Goal: Task Accomplishment & Management: Manage account settings

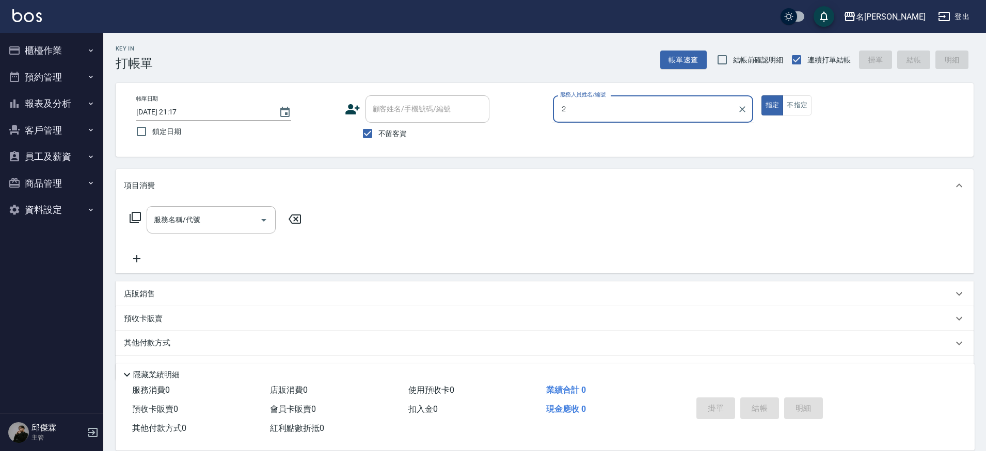
type input "２"
click at [761, 95] on button "指定" at bounding box center [772, 105] width 22 height 20
type button "true"
click at [606, 106] on div "服務人員姓名/編號 服務人員姓名/編號" at bounding box center [653, 108] width 200 height 27
type input "２"
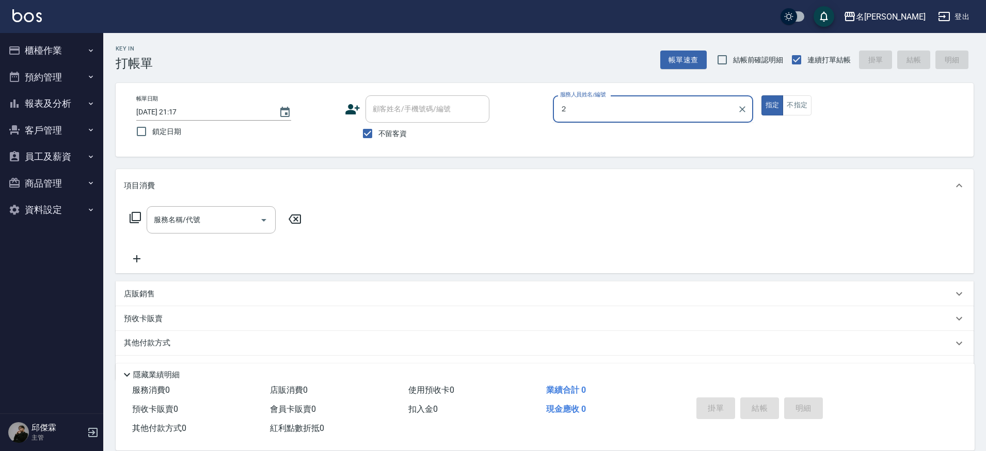
click at [761, 95] on button "指定" at bounding box center [772, 105] width 22 height 20
click at [689, 109] on input "服務人員姓名/編號" at bounding box center [652, 109] width 191 height 18
type input "JUMI-2"
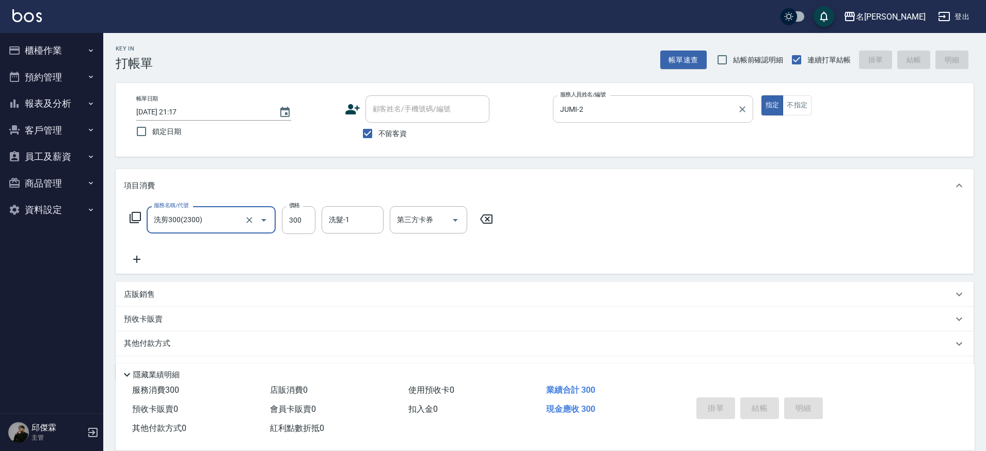
type input "洗剪300(2300)"
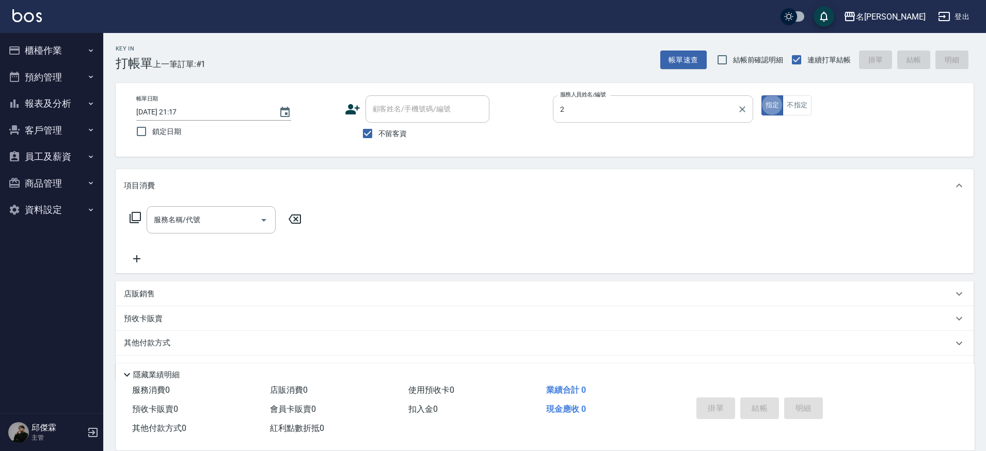
type input "JUMI-2"
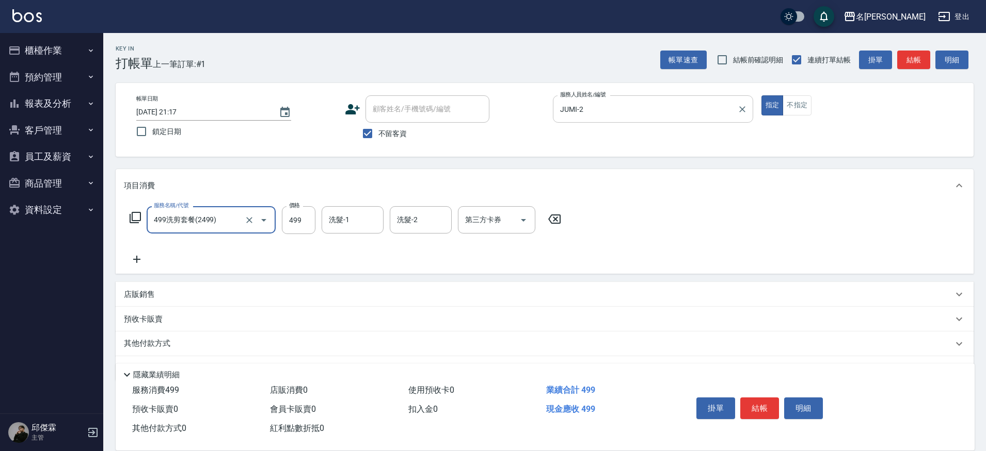
type input "499洗剪套餐(2499)"
type input "500"
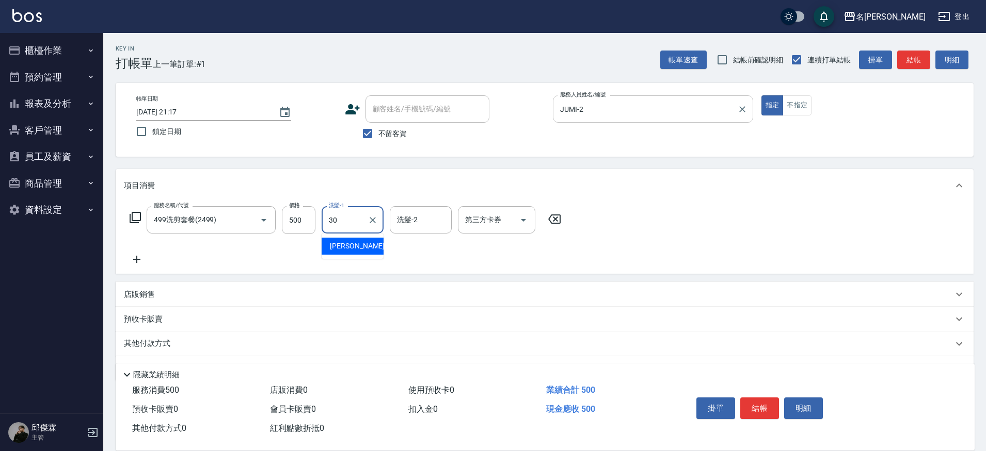
type input "[PERSON_NAME]-30"
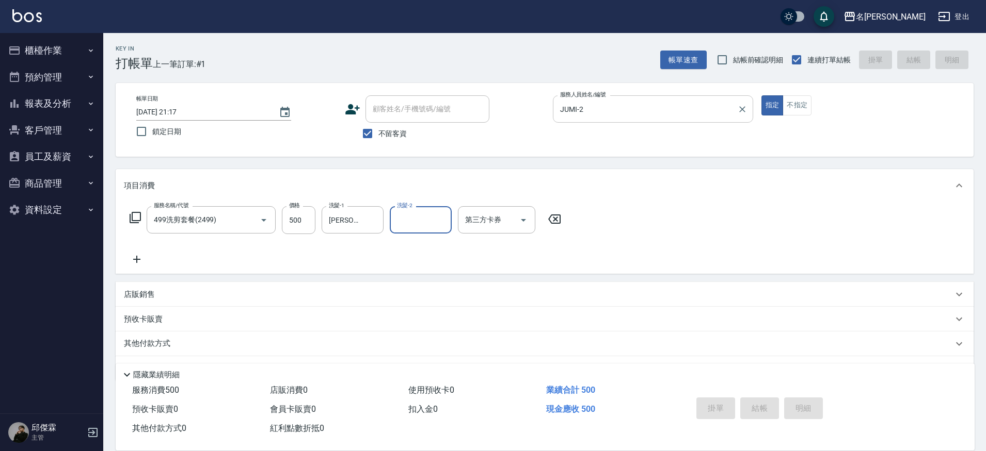
type input "[DATE] 21:18"
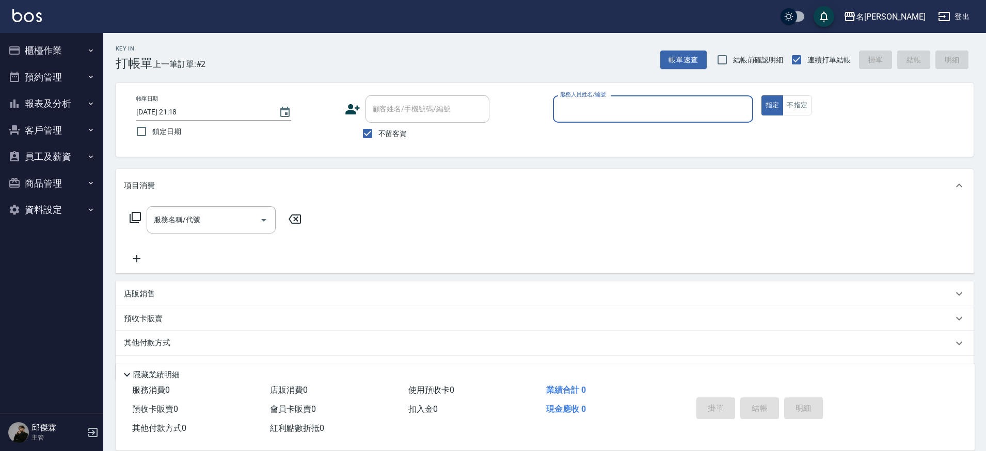
type input "3"
type input "JUMI-2"
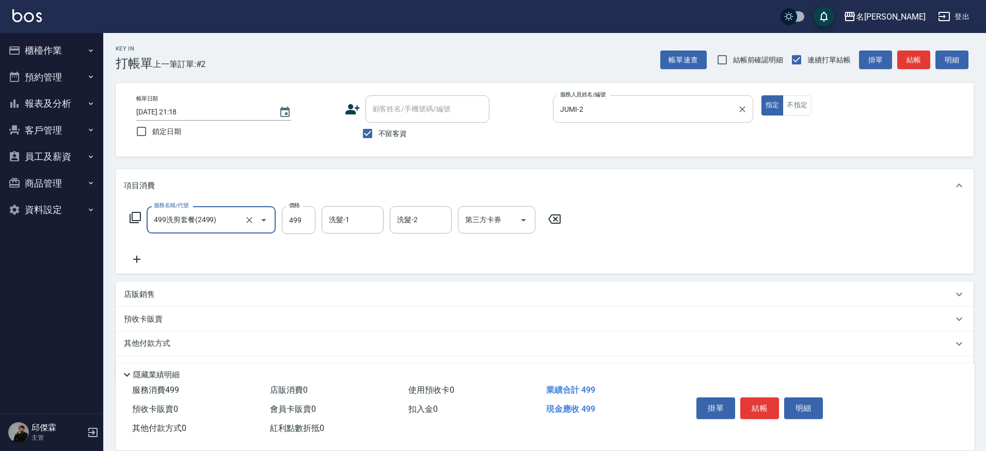
type input "499洗剪套餐(2499)"
type input "500"
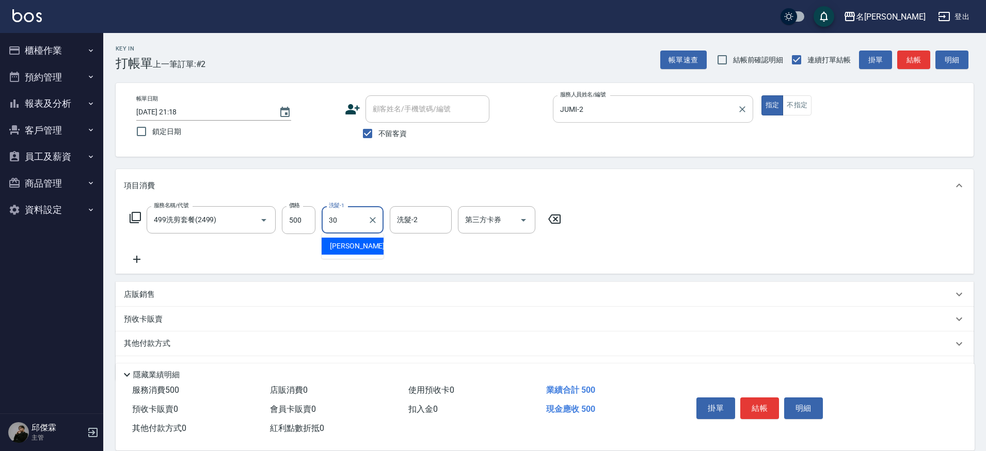
type input "[PERSON_NAME]-30"
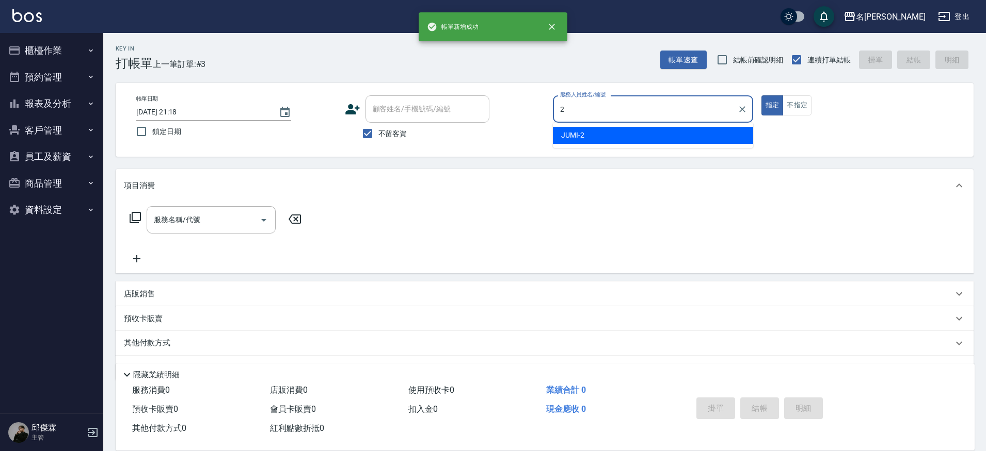
type input "JUMI-2"
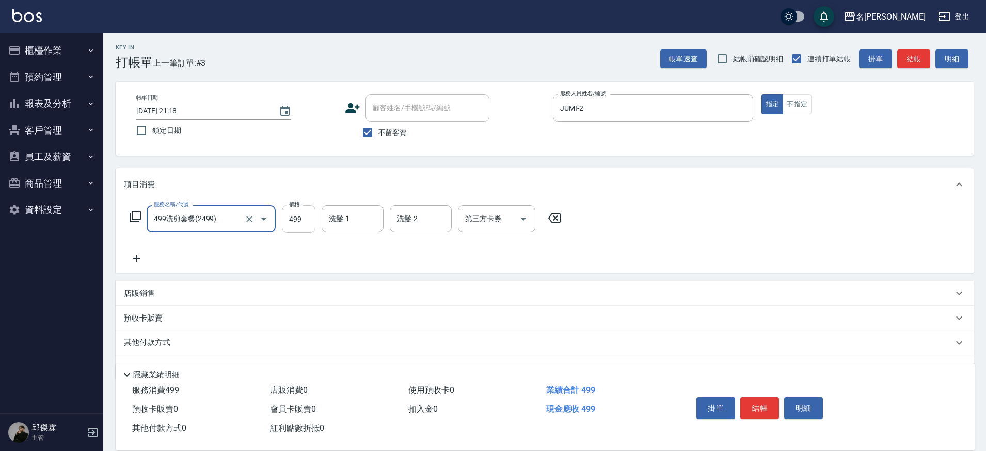
type input "499洗剪套餐(2499)"
click at [311, 221] on input "499" at bounding box center [299, 219] width 34 height 28
type input "400"
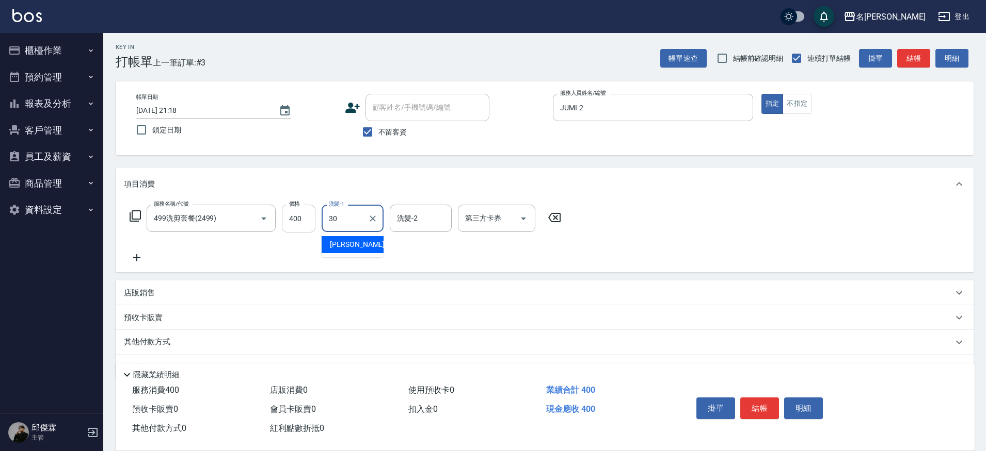
type input "[PERSON_NAME]-30"
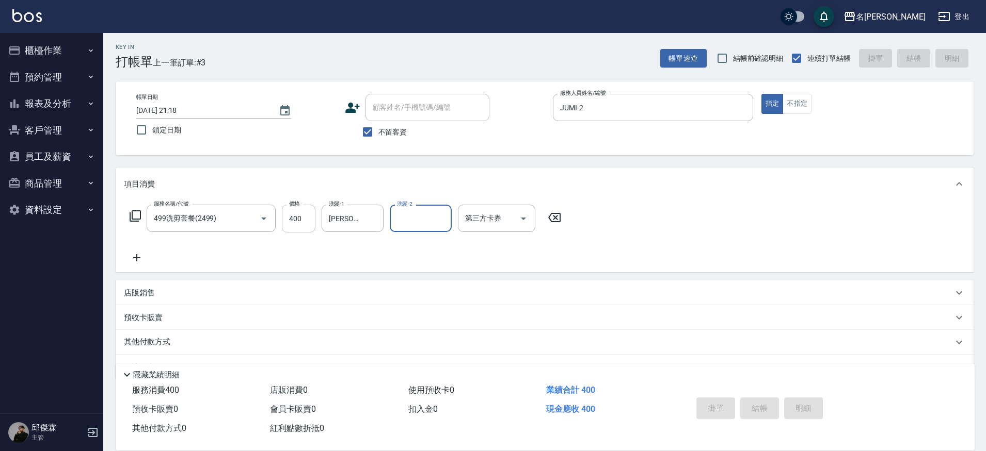
type input "[DATE] 21:20"
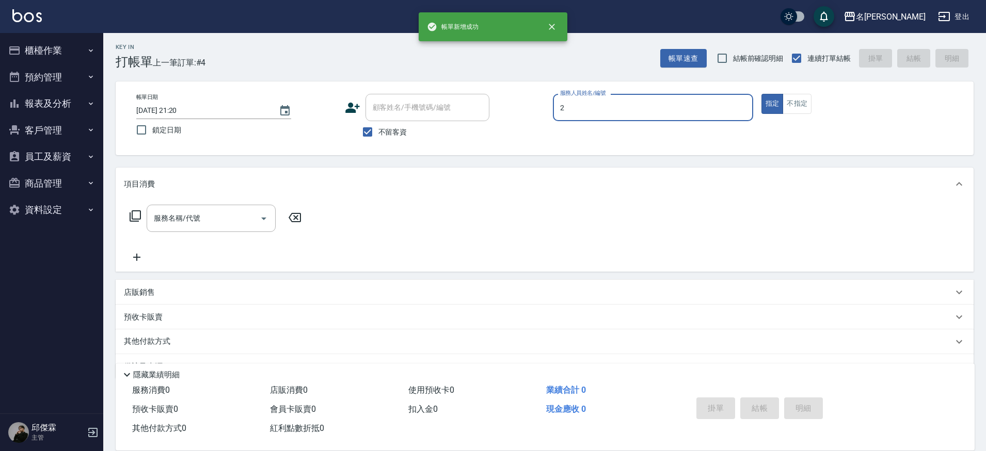
type input "JUMI-2"
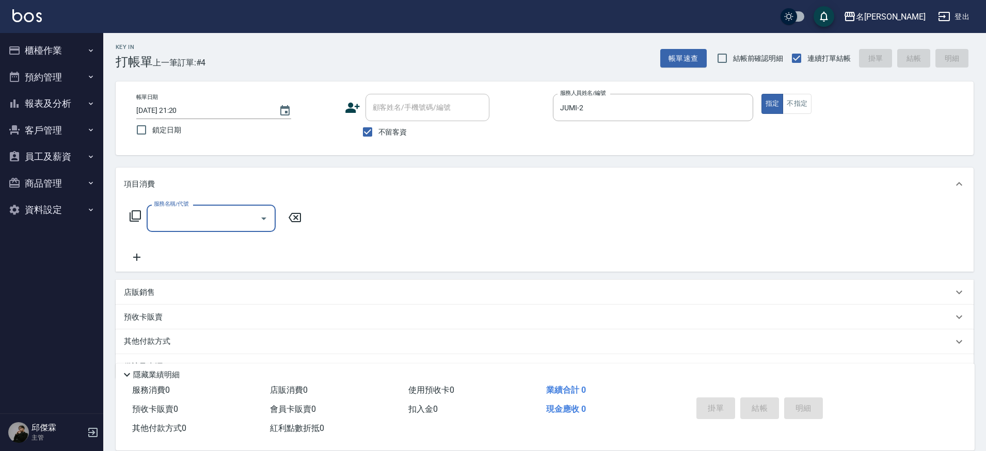
scroll to position [0, 0]
click at [785, 107] on button "不指定" at bounding box center [796, 105] width 29 height 20
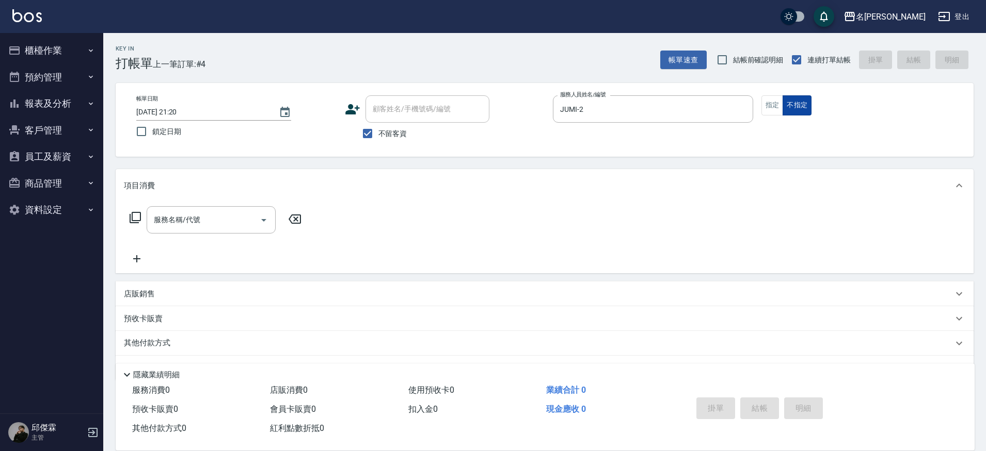
type button "false"
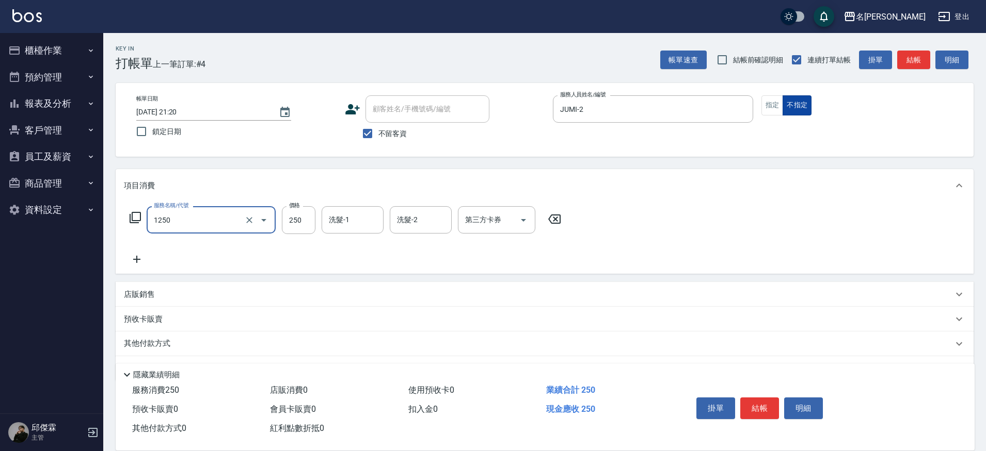
type input "一般洗(1250)"
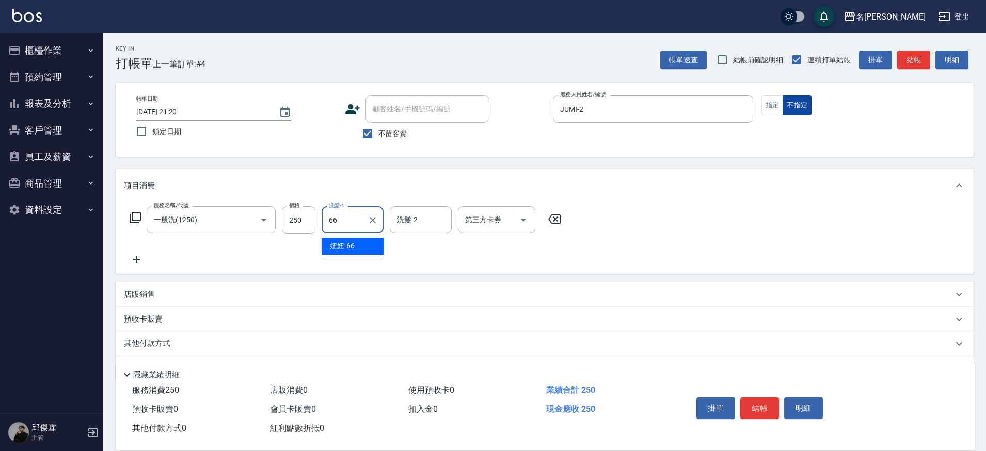
type input "妞妞-66"
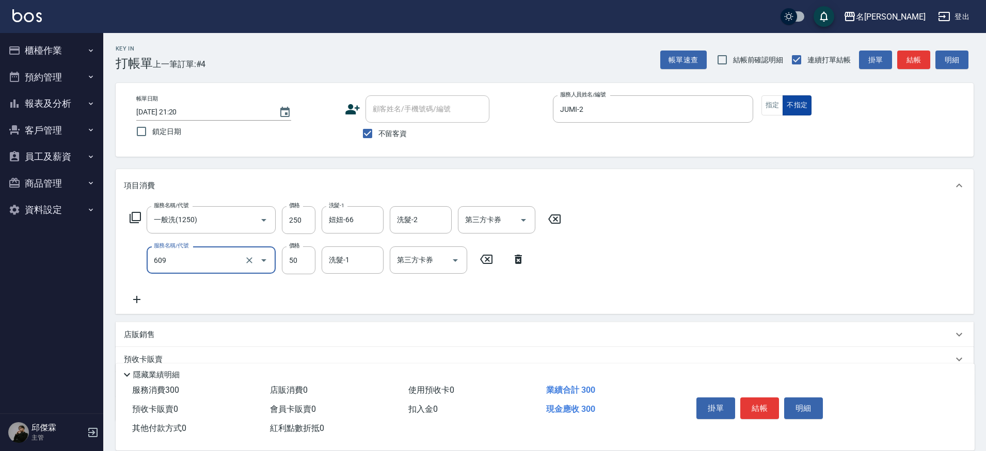
type input "精油(609)"
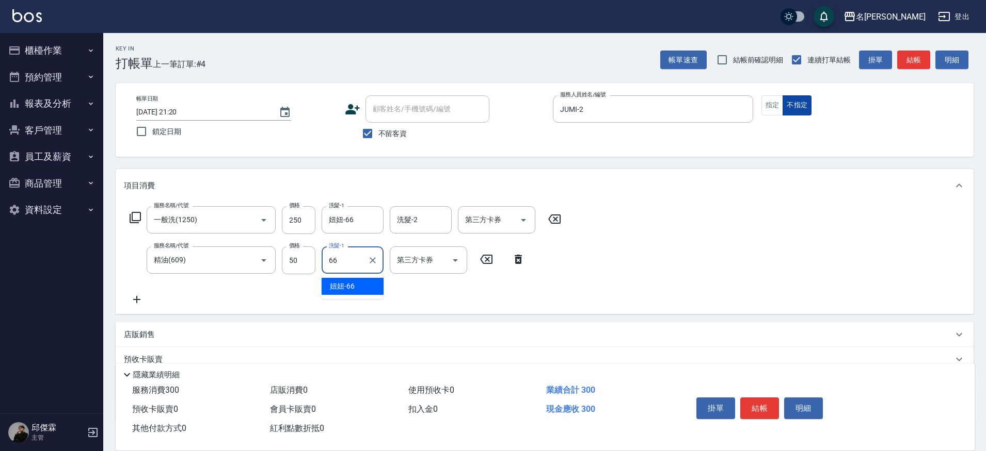
type input "妞妞-66"
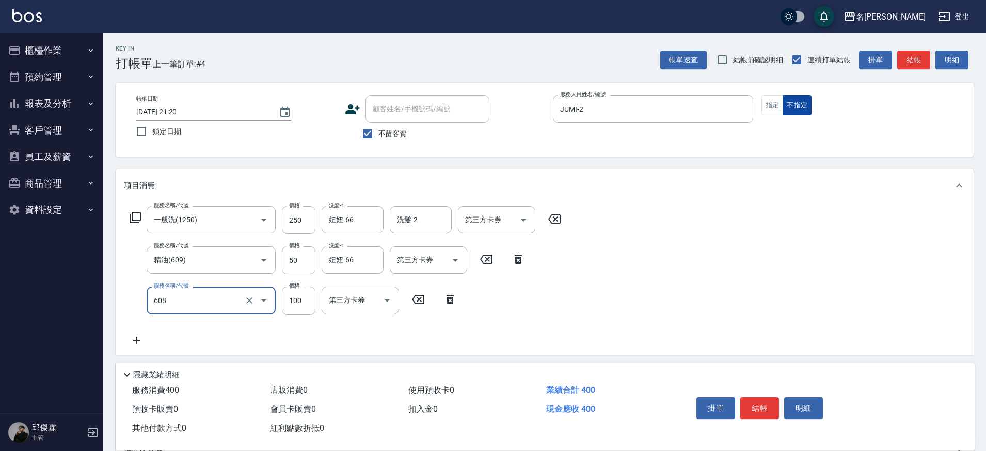
type input "精油(長)(608)"
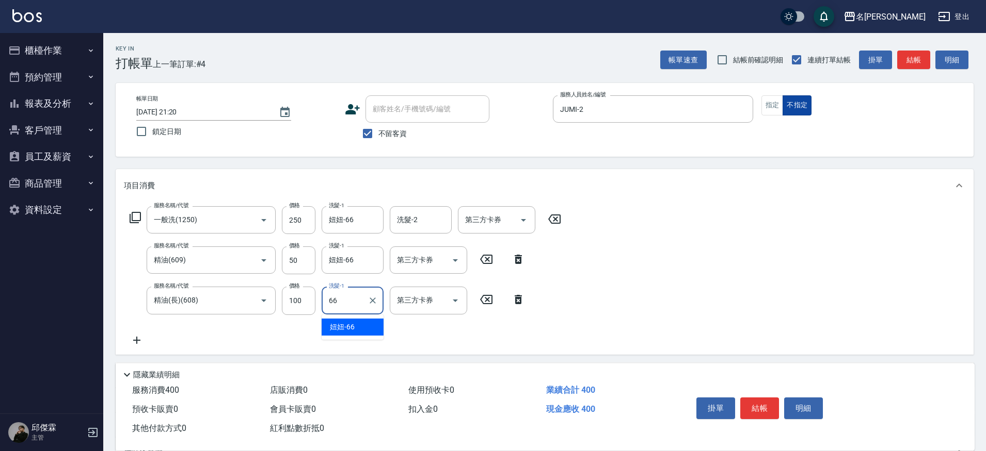
type input "妞妞-66"
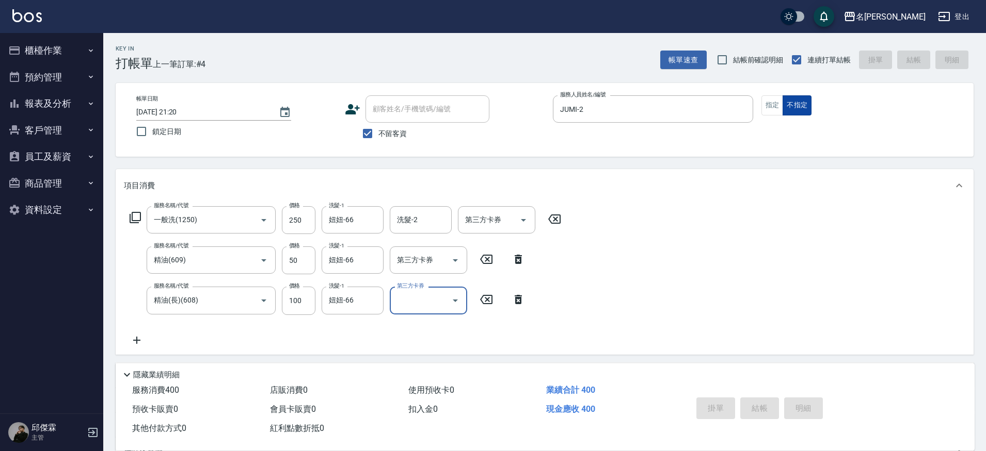
type input "[DATE] 21:21"
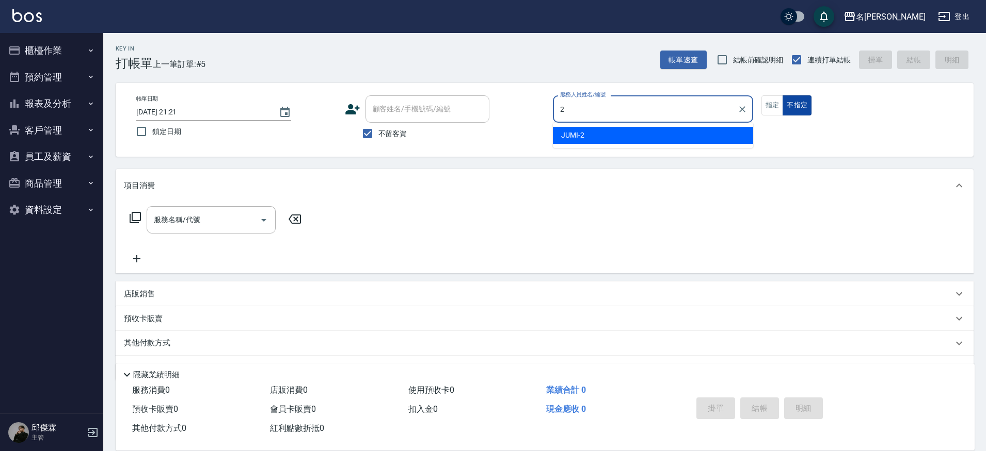
type input "JUMI-2"
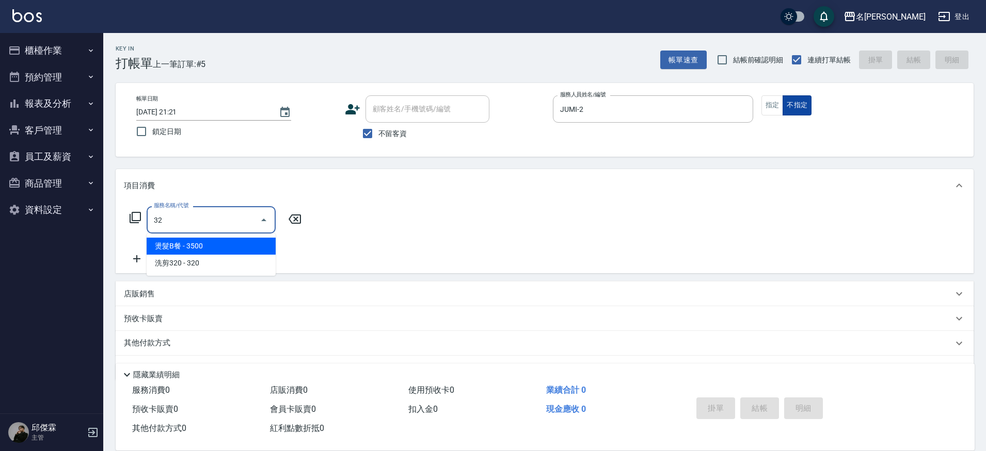
type input "3"
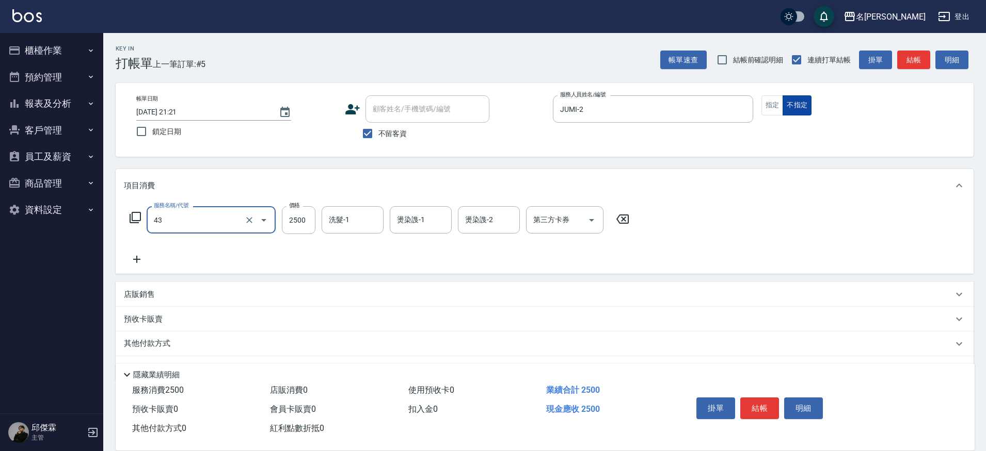
type input "染髮C餐(43)"
type input "2500"
type input "[PERSON_NAME]-30"
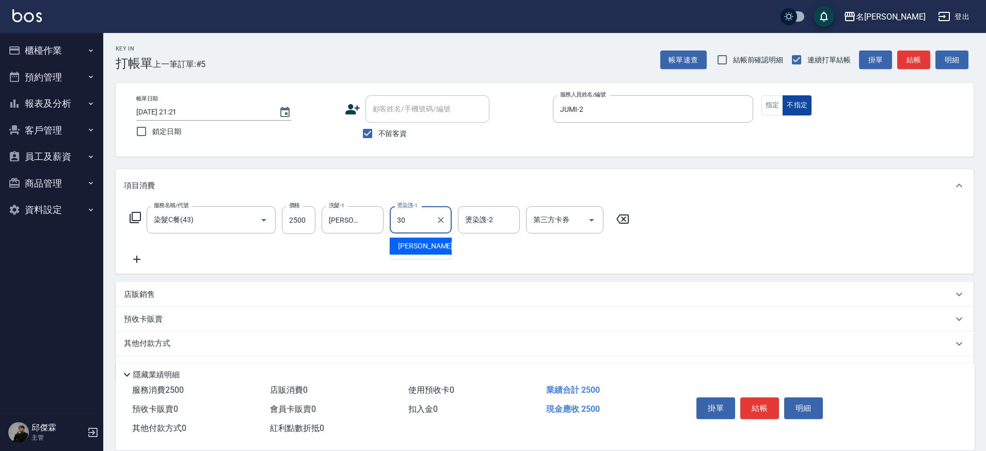
type input "[PERSON_NAME]-30"
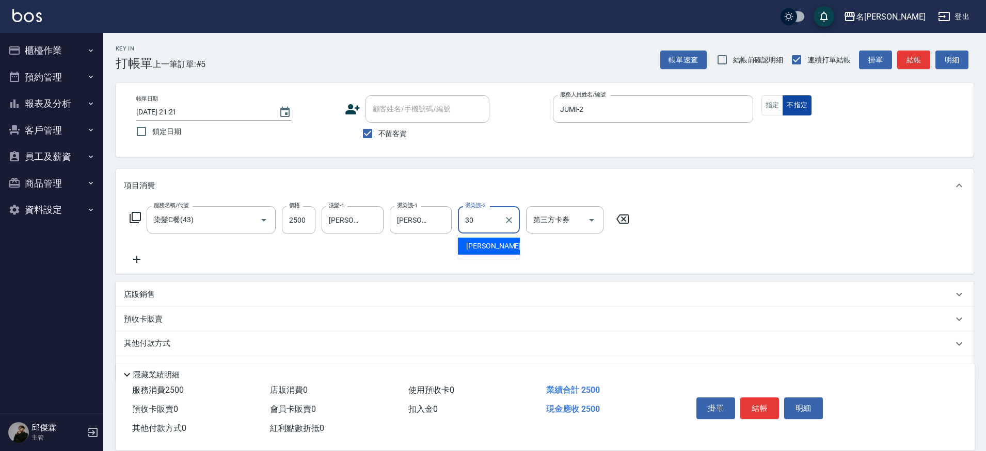
type input "[PERSON_NAME]-30"
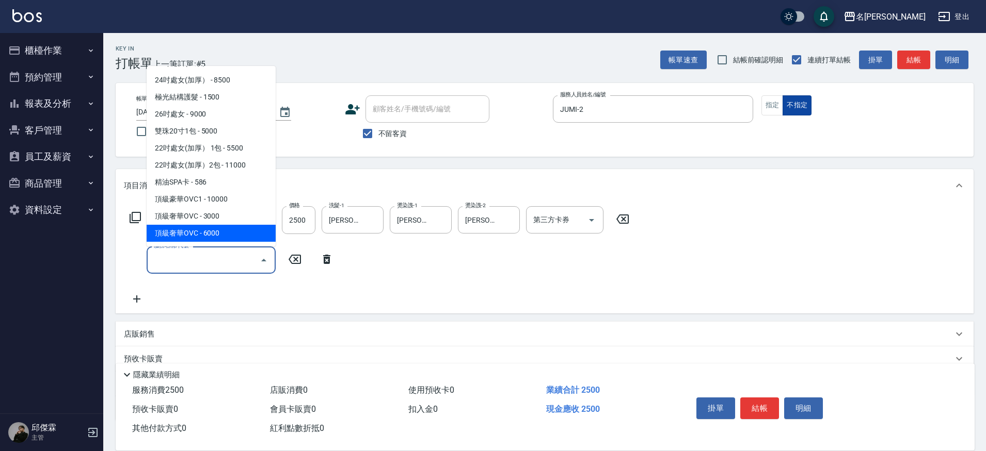
scroll to position [1497, 0]
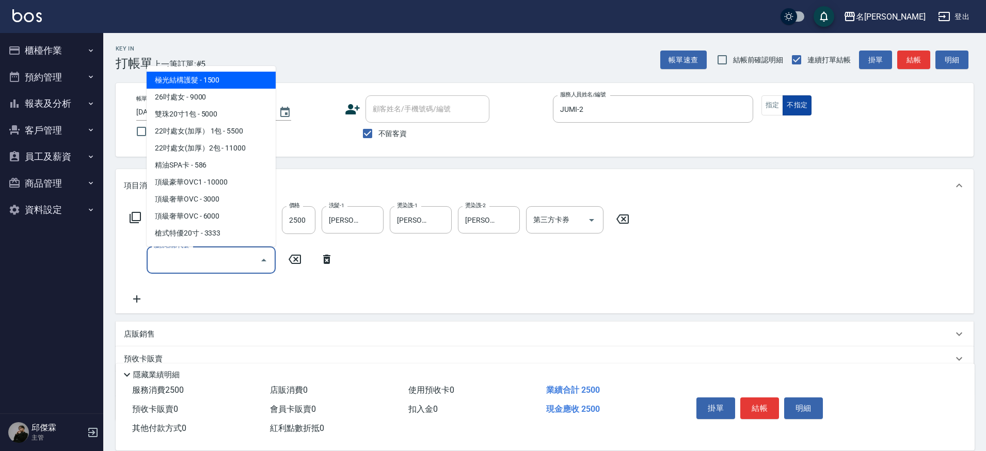
type input "極光結構護髮(515000)"
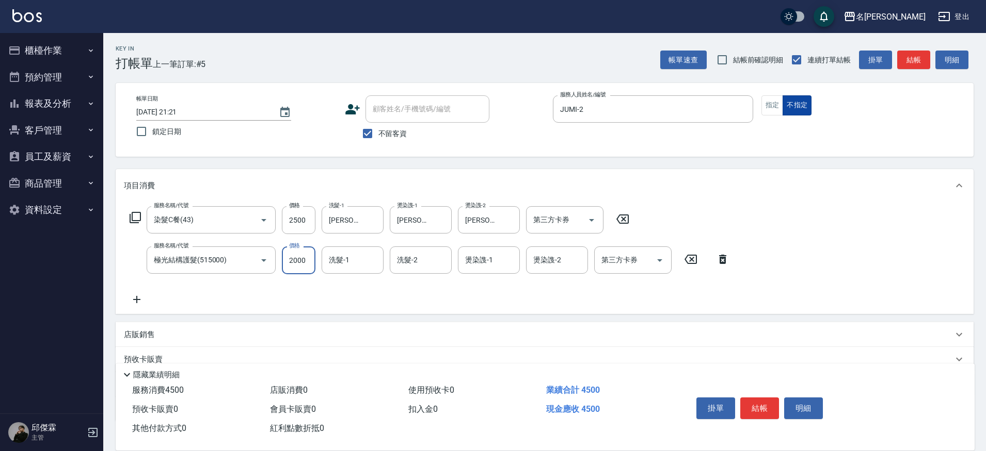
type input "2000"
type input "[PERSON_NAME]-30"
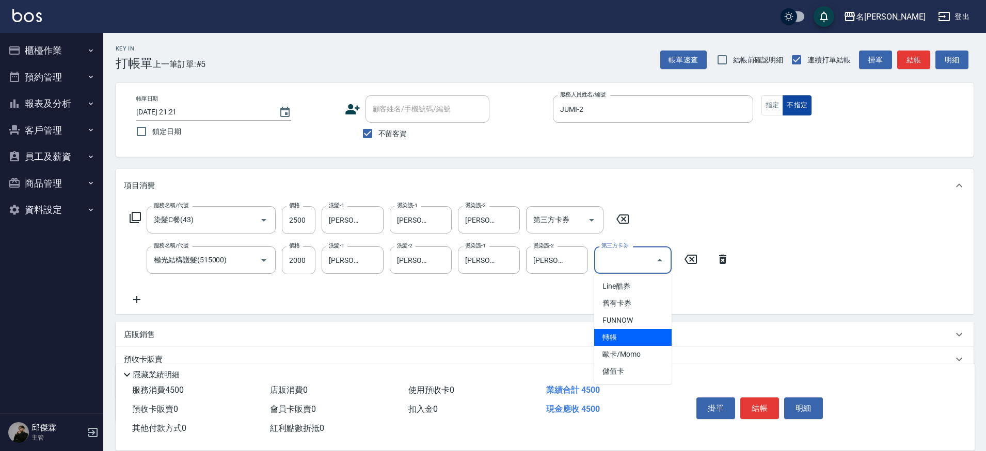
type input "轉帳"
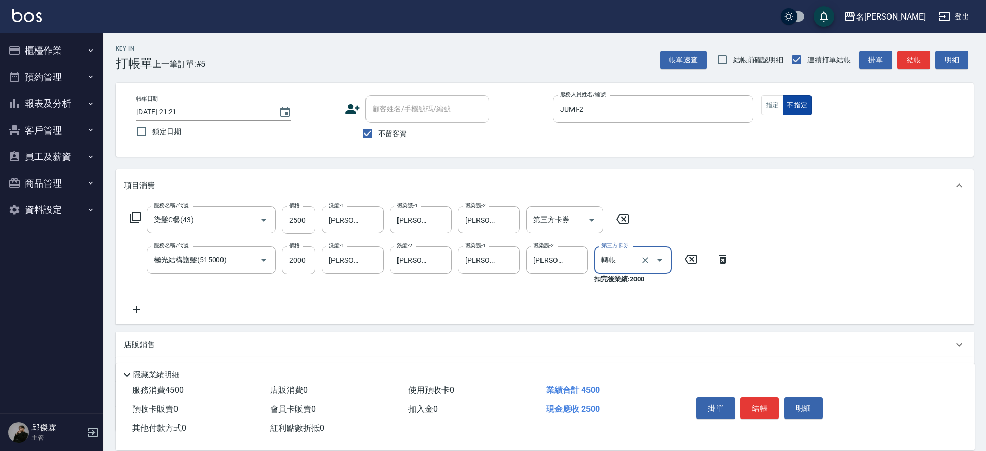
scroll to position [3, 0]
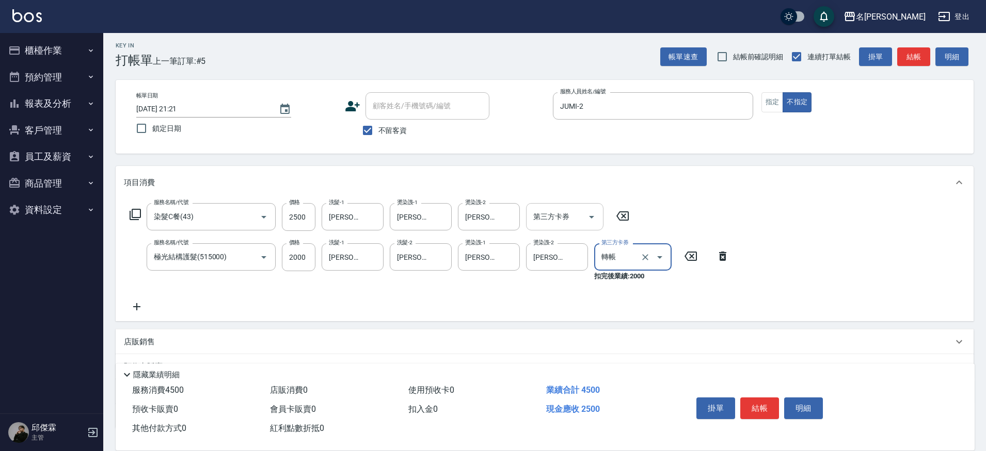
click at [558, 225] on input "第三方卡券" at bounding box center [556, 217] width 53 height 18
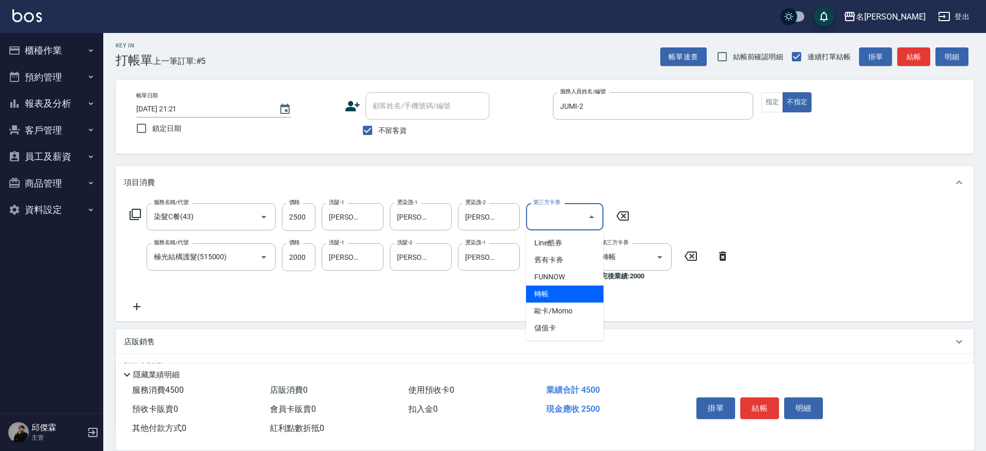
click at [559, 288] on span "轉帳" at bounding box center [564, 294] width 77 height 17
type input "轉帳"
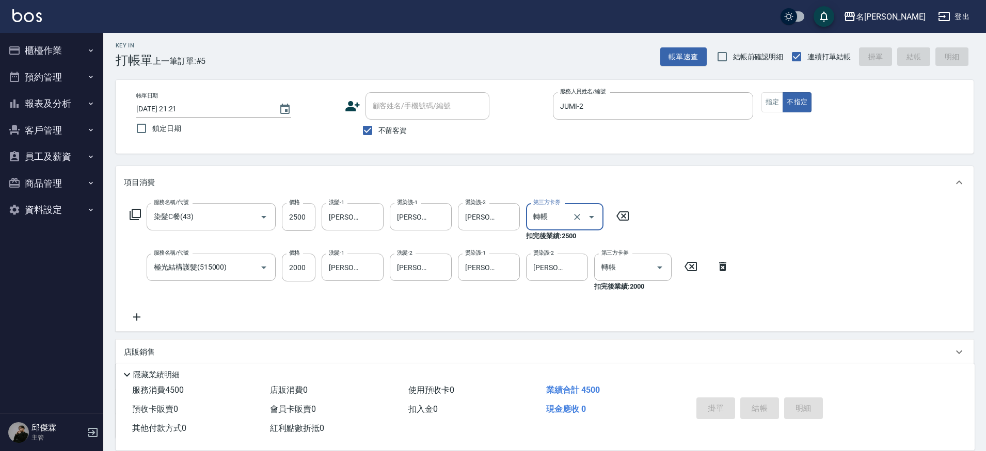
type input "[DATE] 21:22"
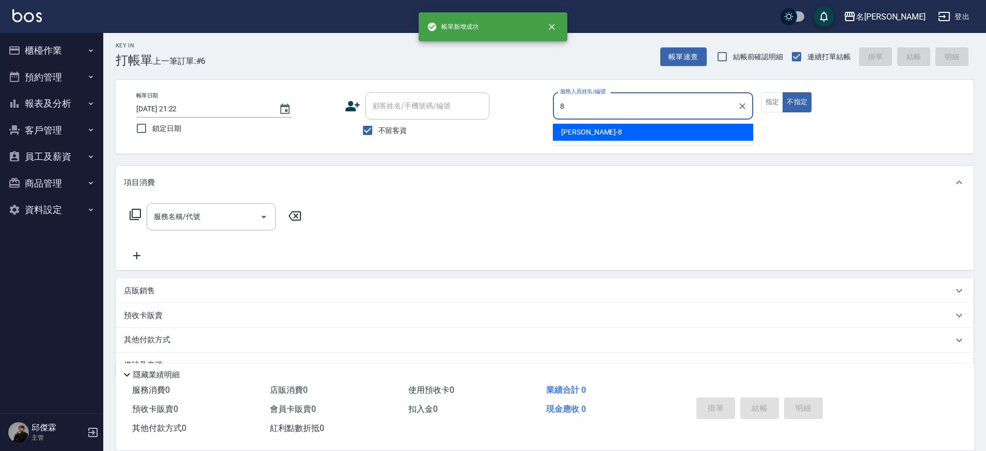
type input "Kira-8"
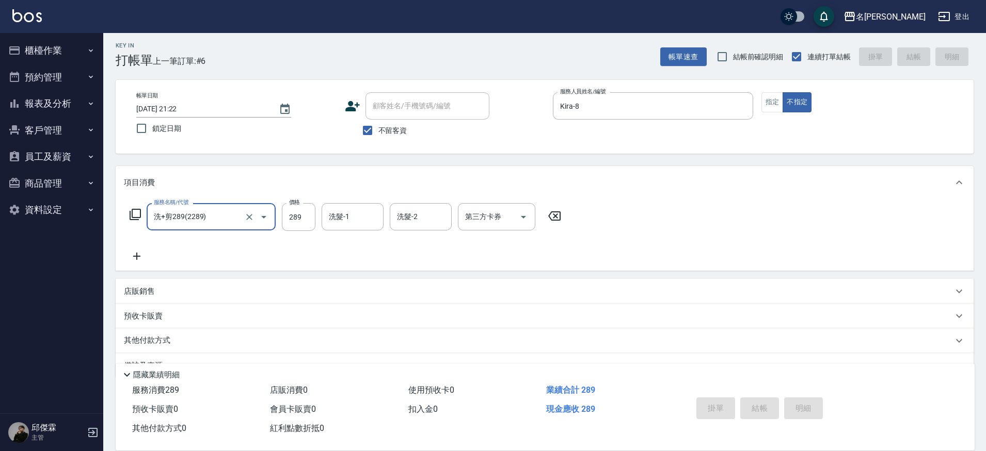
type input "洗+剪289(2289)"
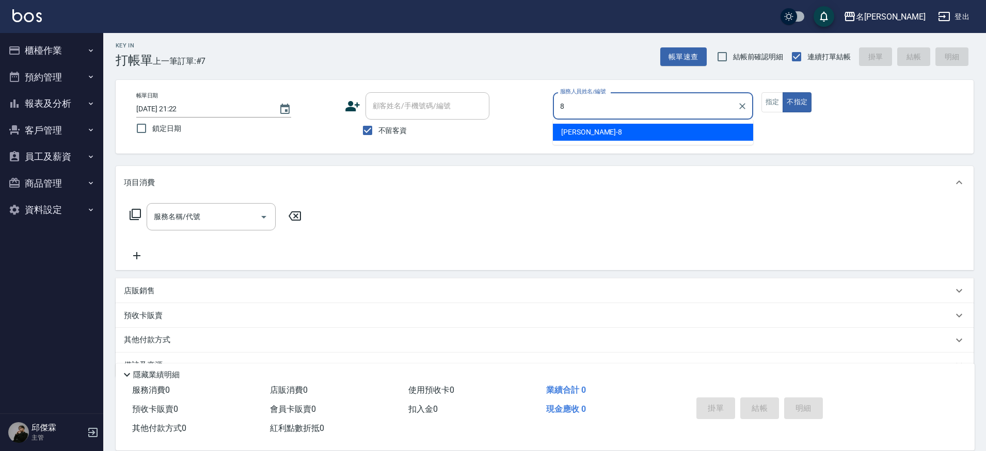
type input "Kira-8"
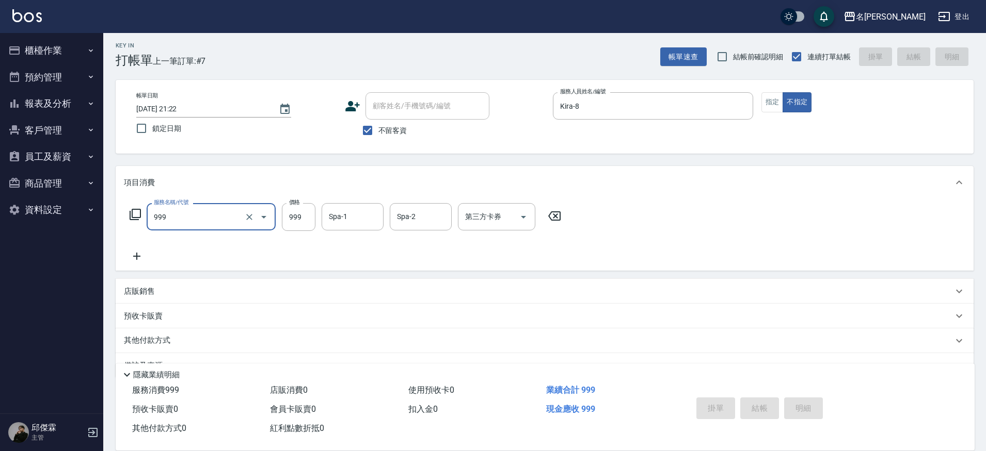
type input "999"
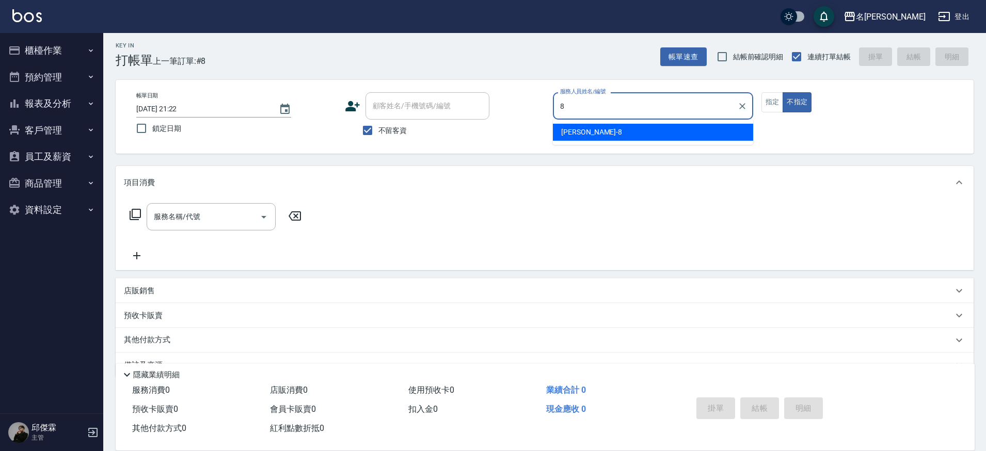
type input "Kira-8"
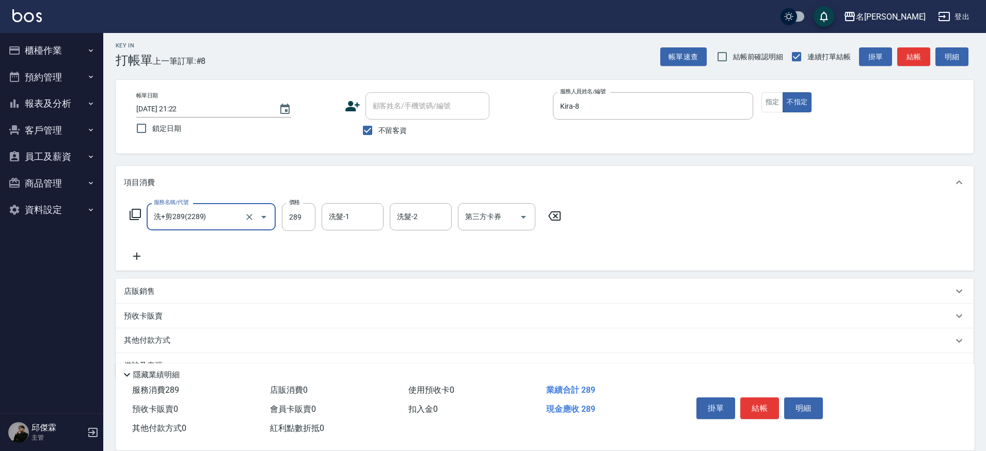
type input "洗+剪289(2289)"
type input "妞妞-66"
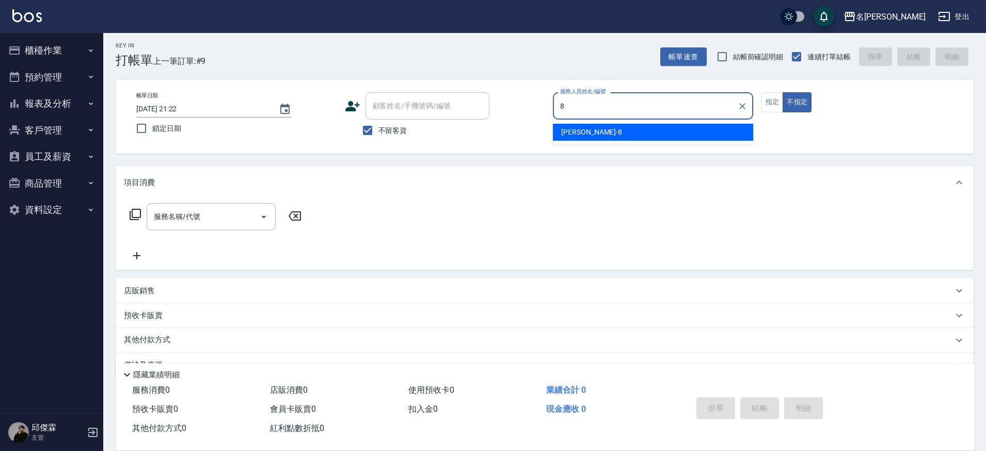
type input "Kira-8"
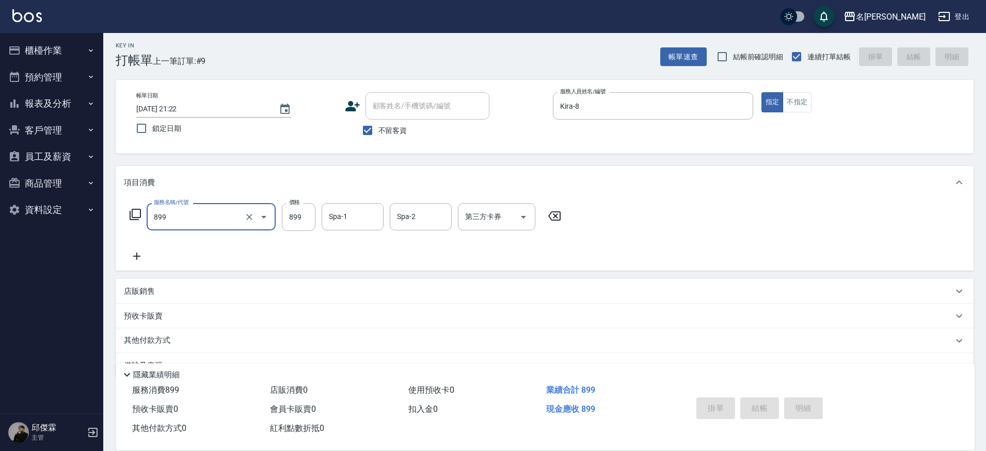
type input "899"
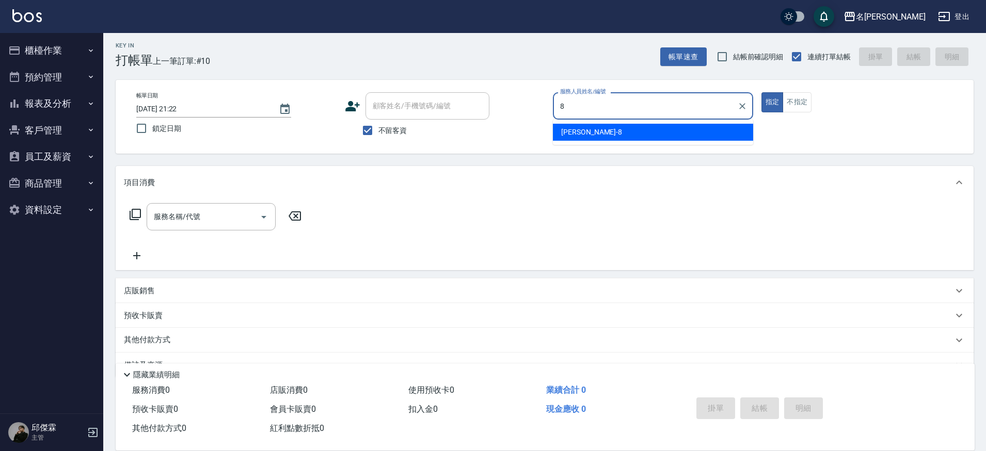
type input "Kira-8"
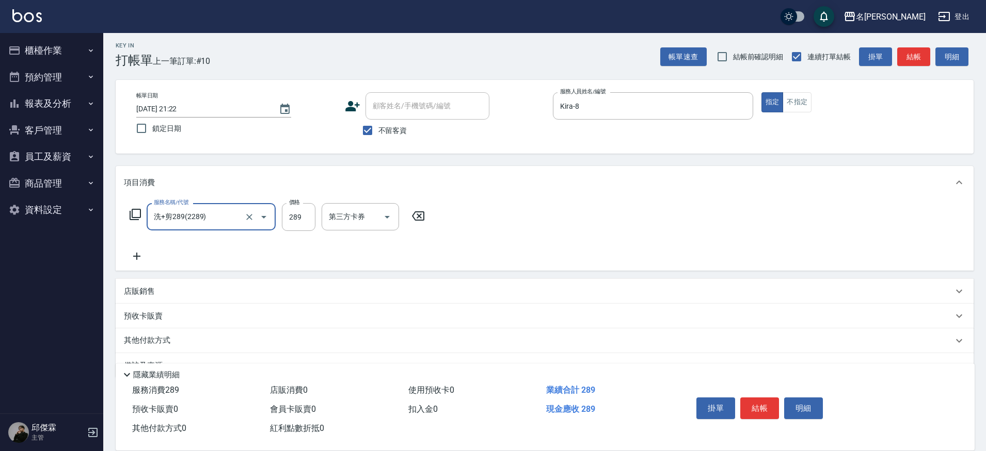
type input "洗+剪289(2289)"
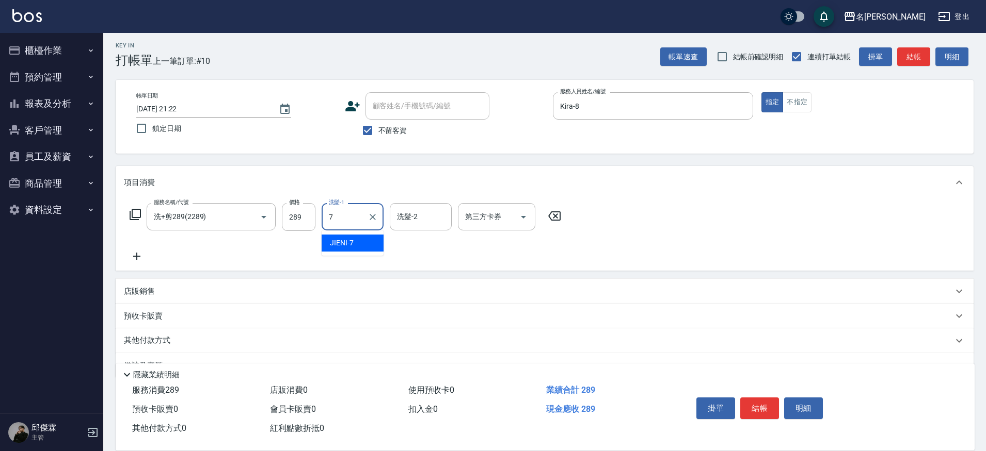
type input "JIENI-7"
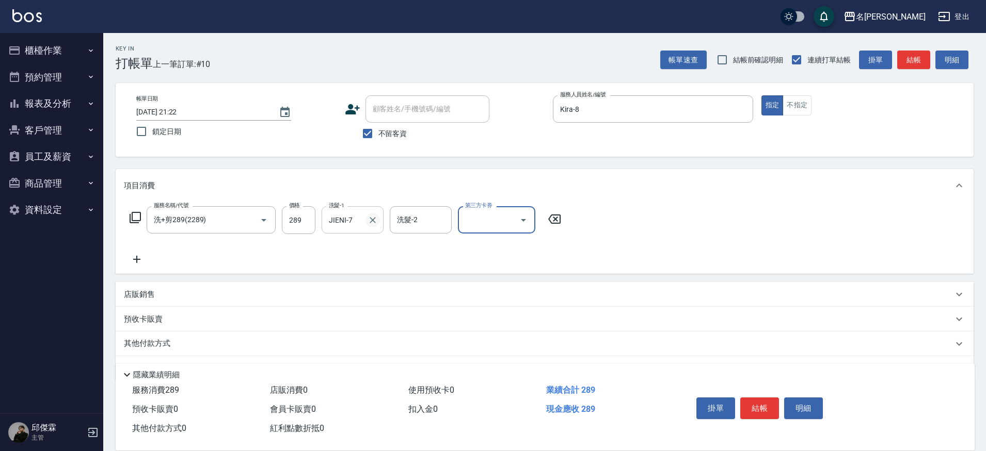
click at [369, 218] on icon "Clear" at bounding box center [372, 220] width 10 height 10
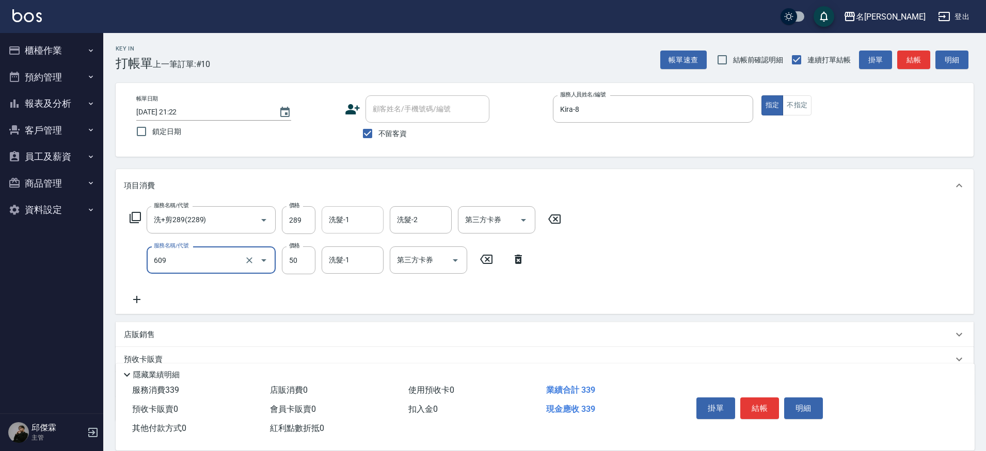
type input "精油(609)"
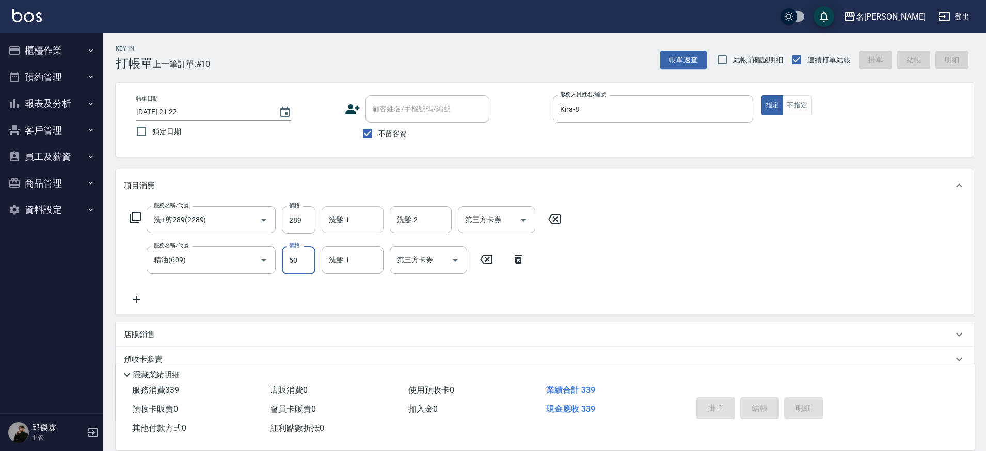
type input "[DATE] 21:23"
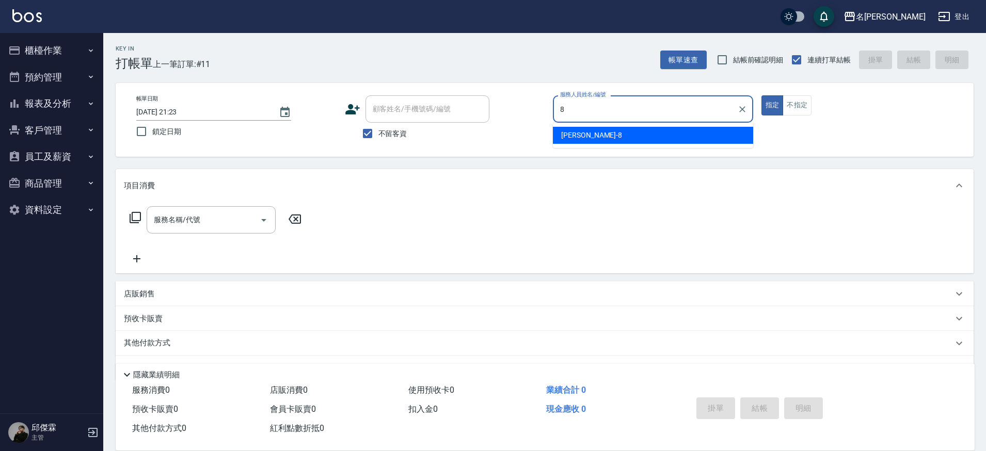
type input "Kira-8"
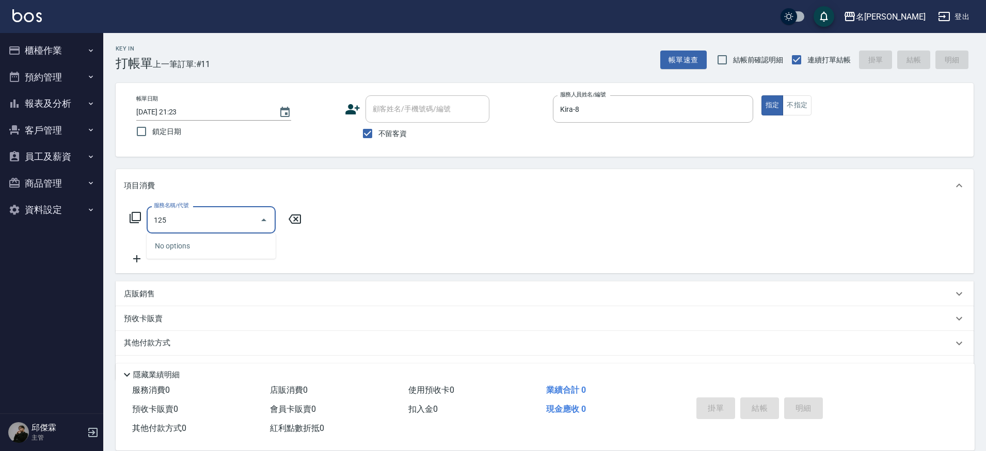
type input "1250"
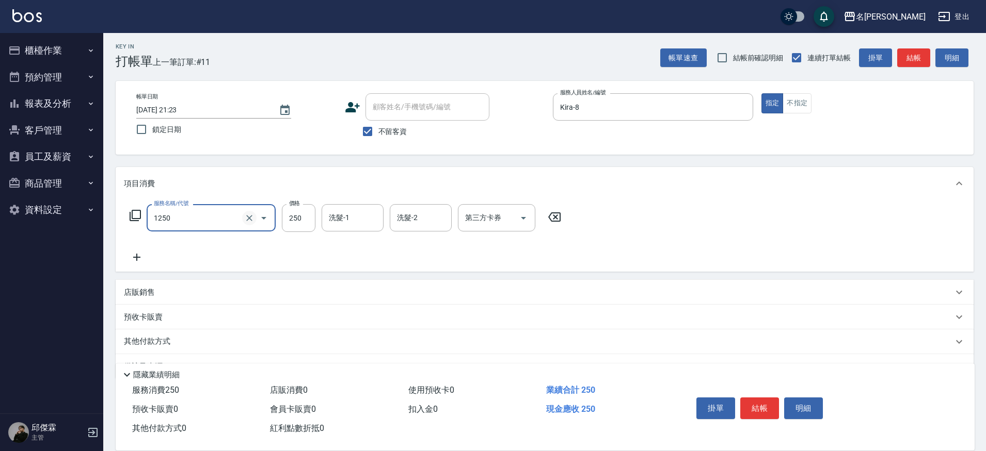
click at [250, 223] on button "Clear" at bounding box center [249, 218] width 14 height 14
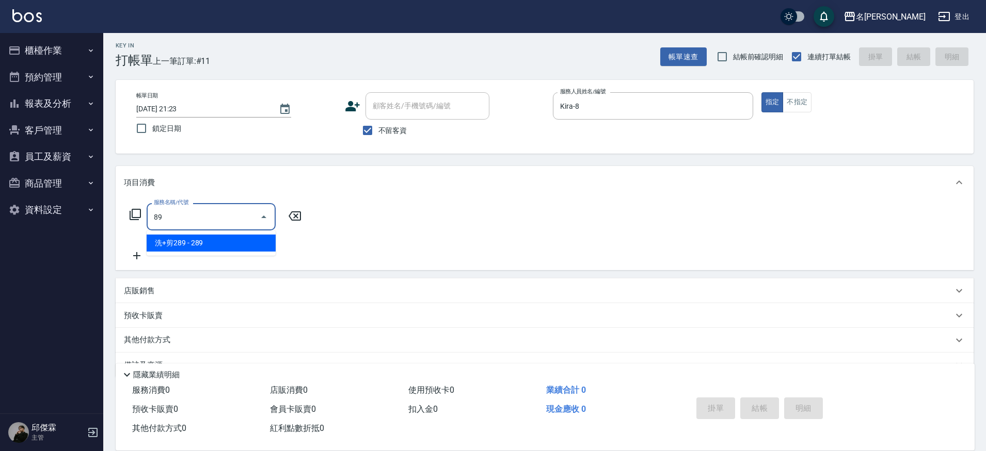
type input "洗+剪289(2289)"
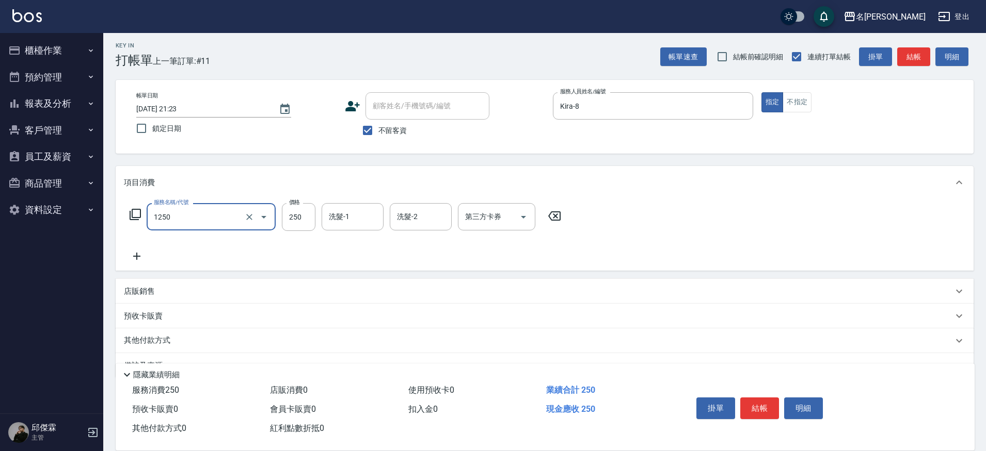
type input "一般洗(1250)"
type input "Nini-23"
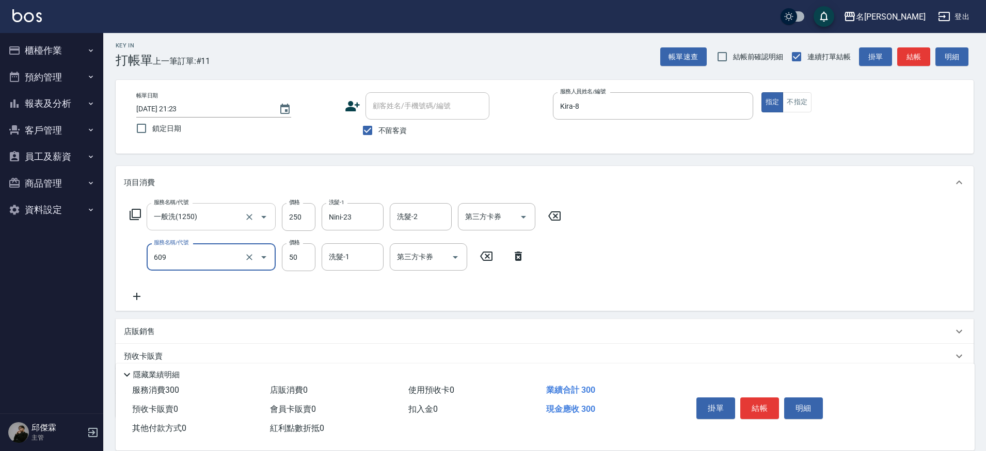
type input "精油(609)"
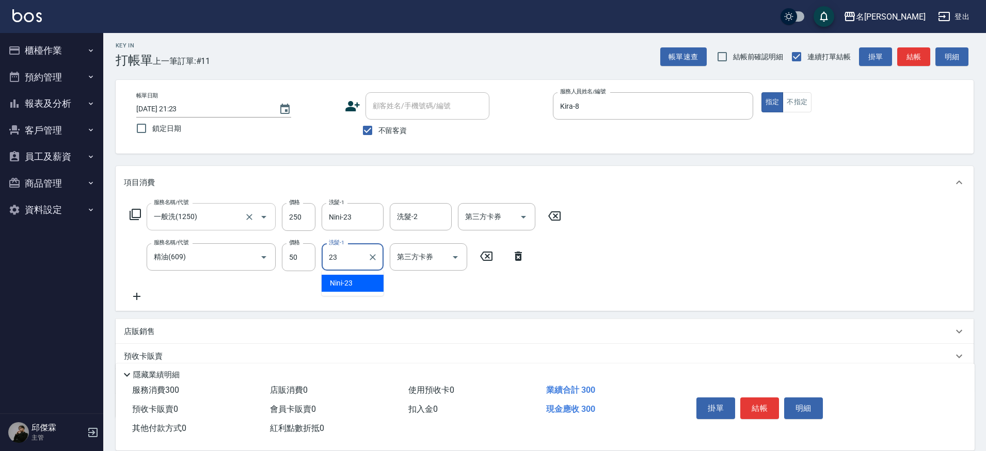
type input "Nini-23"
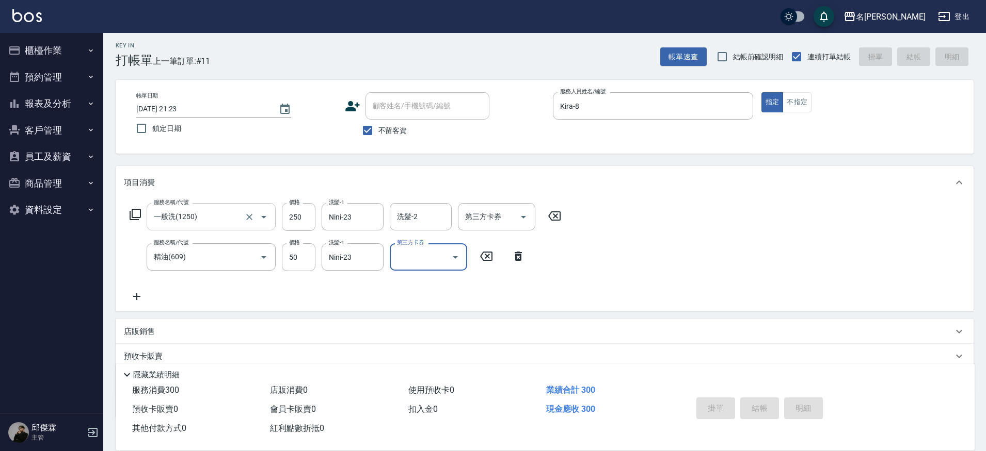
type input "[DATE] 21:24"
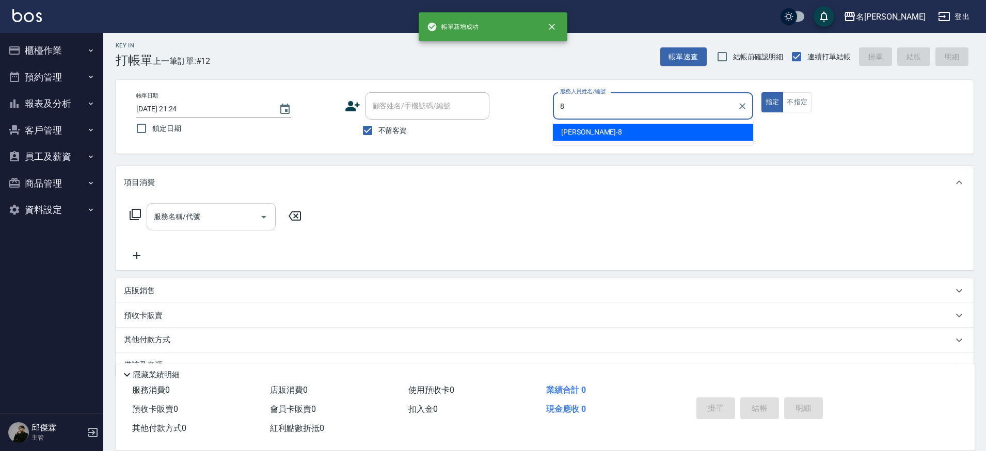
type input "Kira-8"
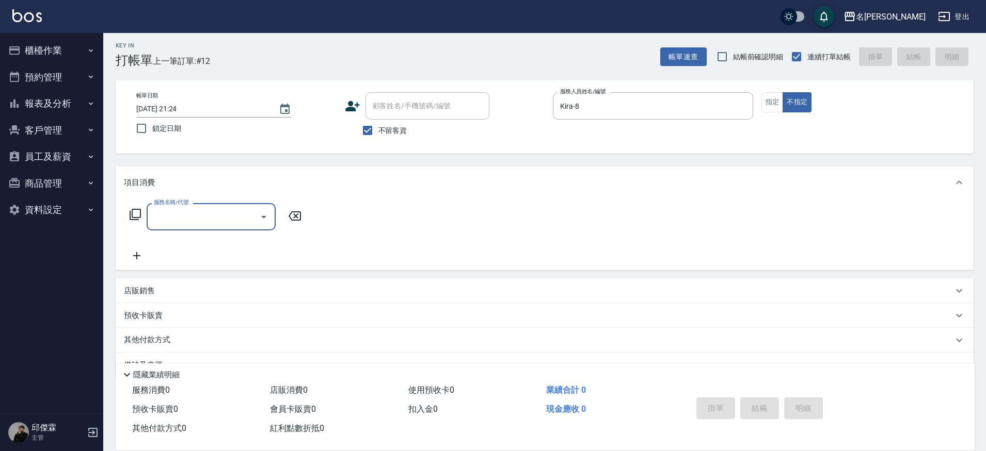
type input "1"
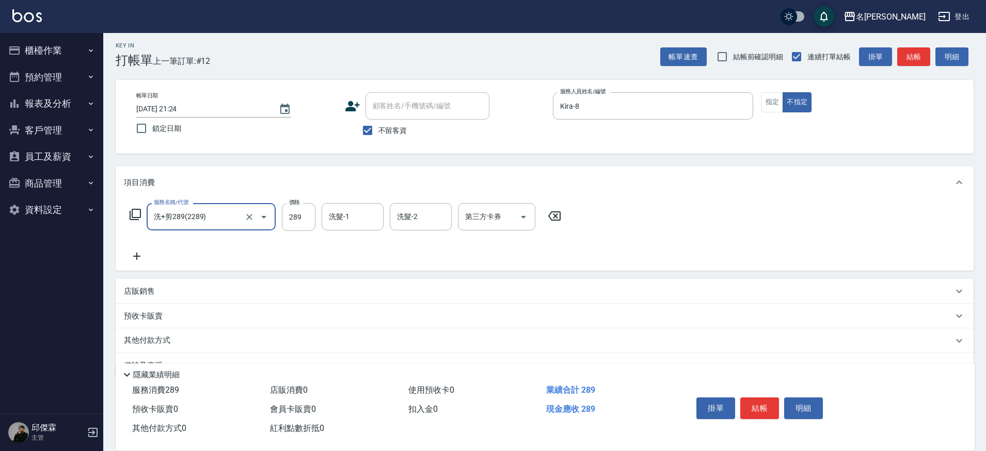
type input "洗+剪289(2289)"
type input "妞妞-66"
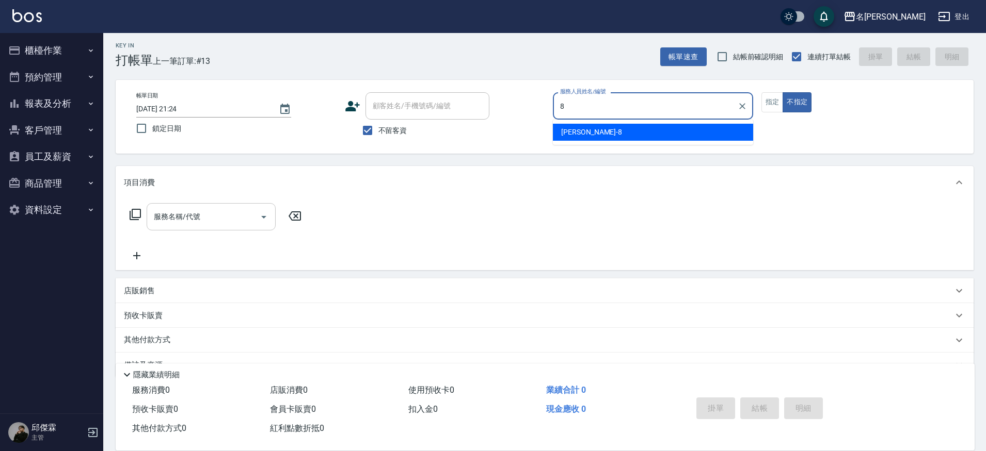
type input "Kira-8"
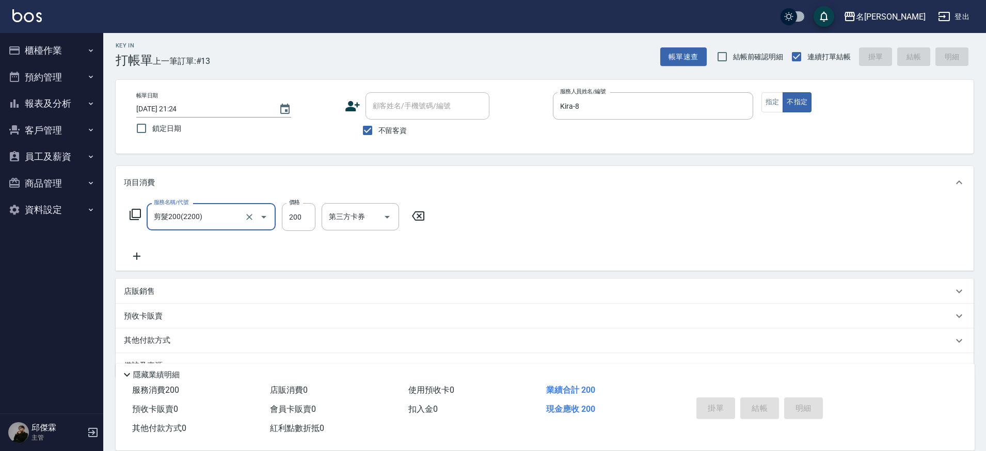
type input "剪髮200(2200)"
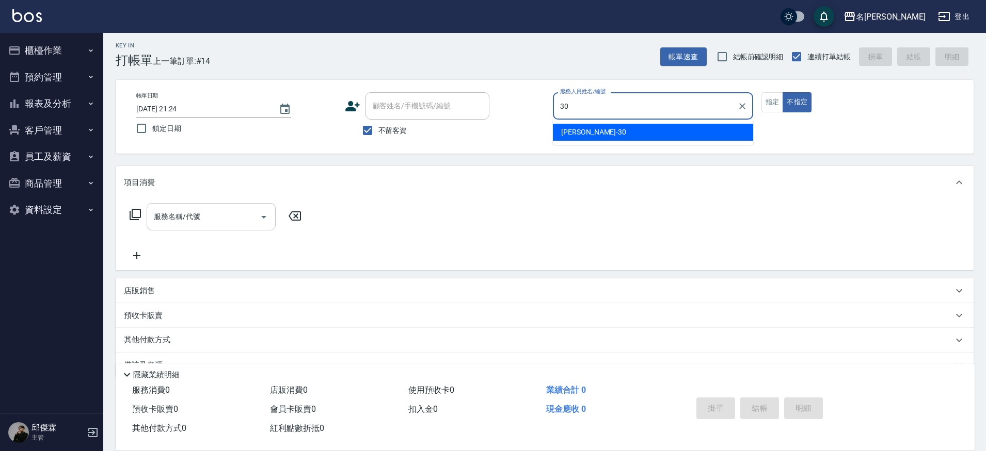
type input "[PERSON_NAME]-30"
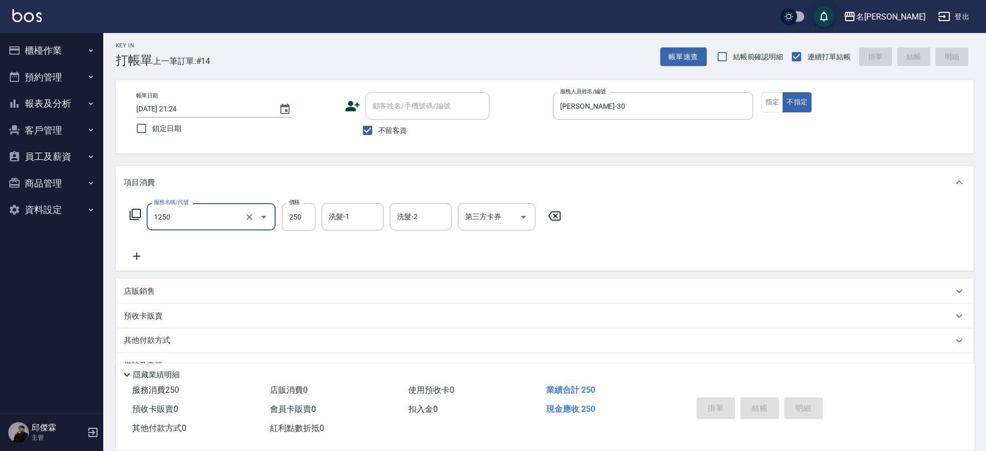
type input "1250"
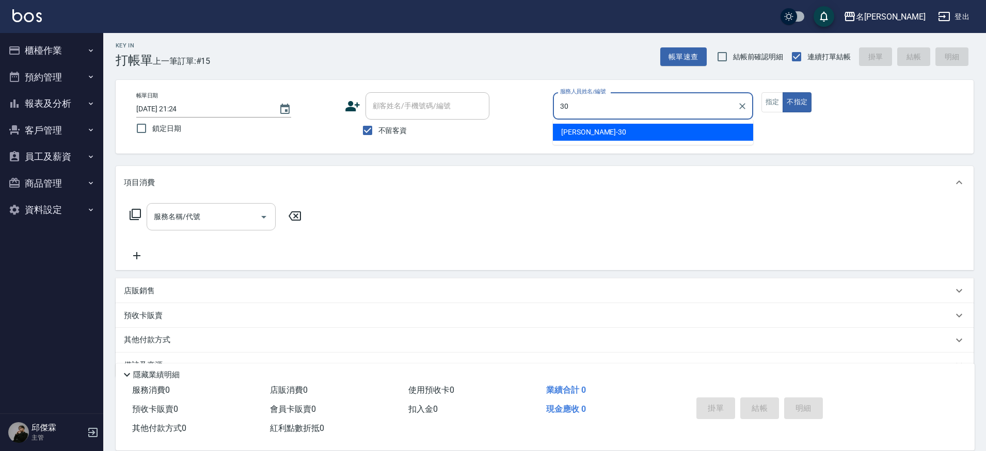
type input "[PERSON_NAME]-30"
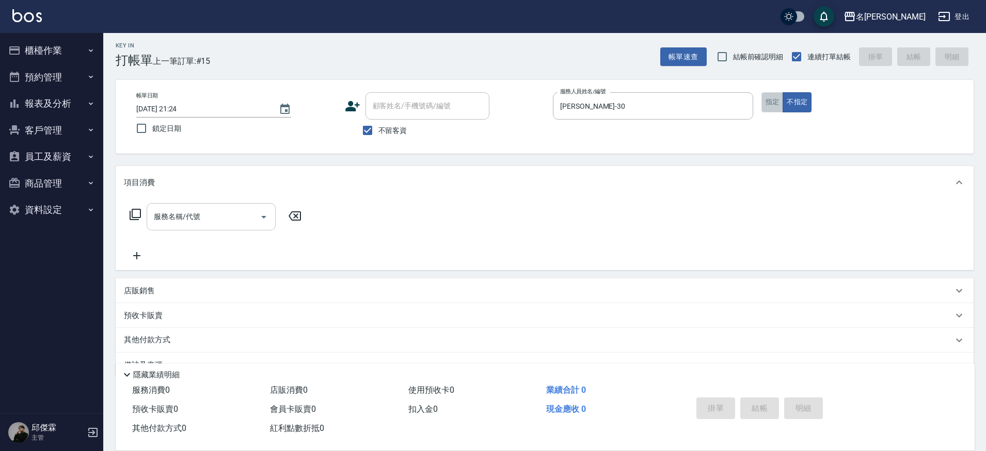
click at [773, 104] on button "指定" at bounding box center [772, 102] width 22 height 20
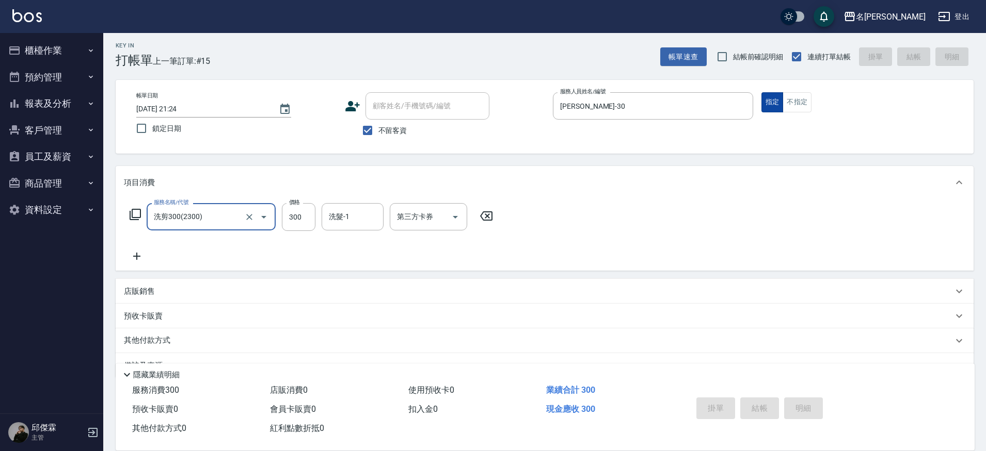
type input "洗剪300(2300)"
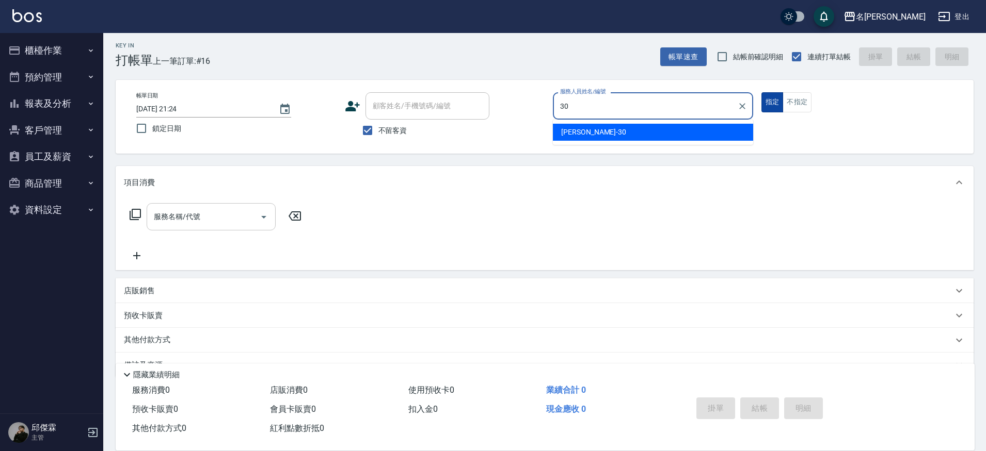
type input "[PERSON_NAME]-30"
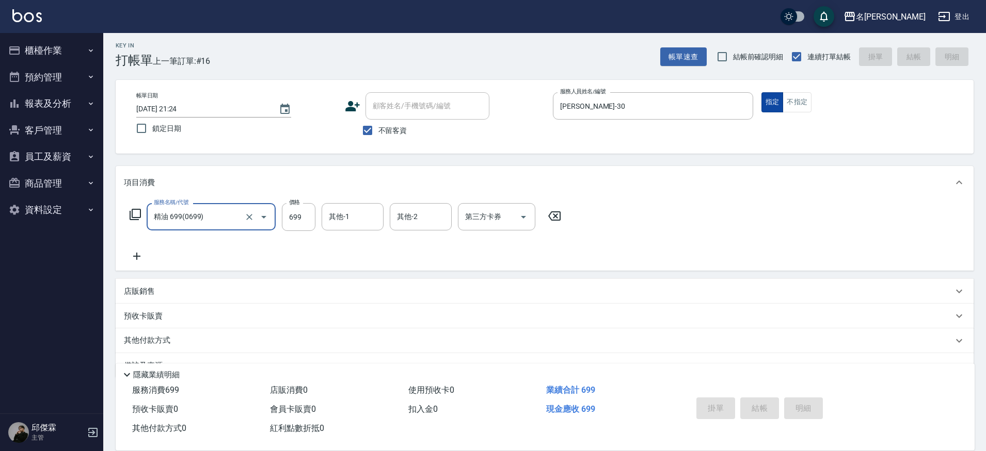
type input "精油 699(0699)"
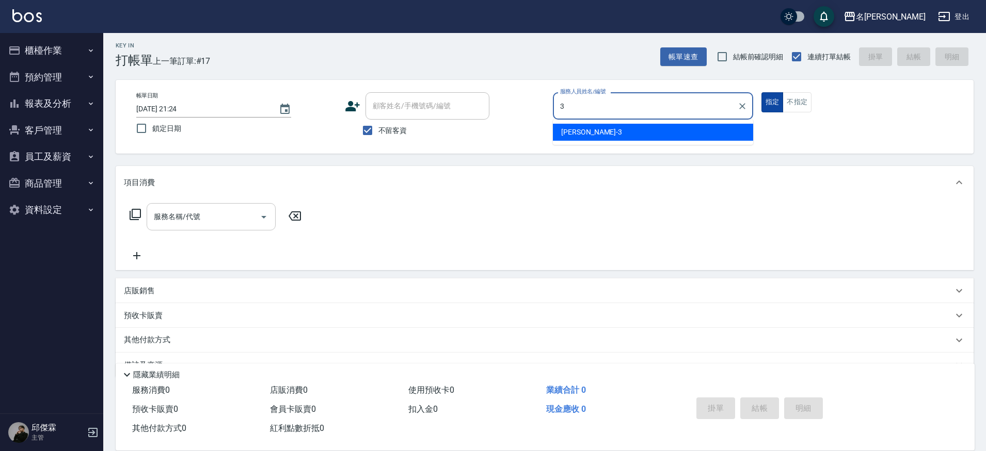
type input "Mina-3"
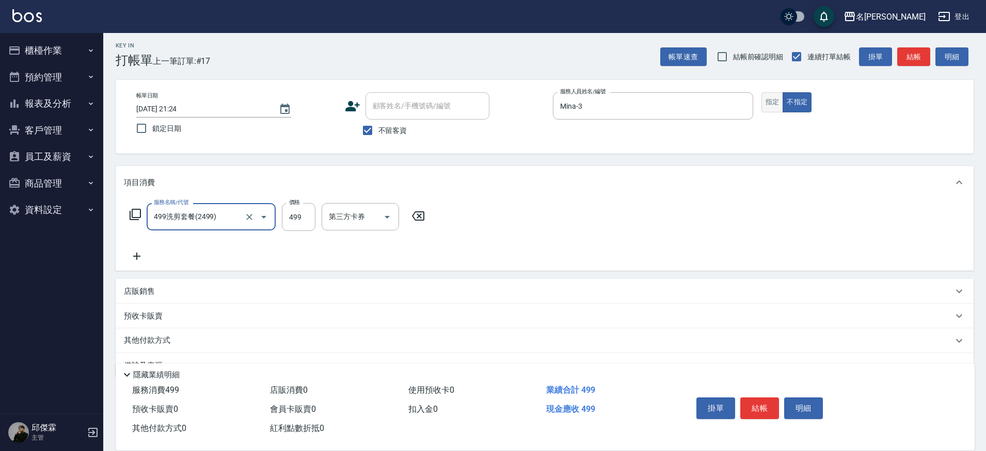
type input "499洗剪套餐(2499)"
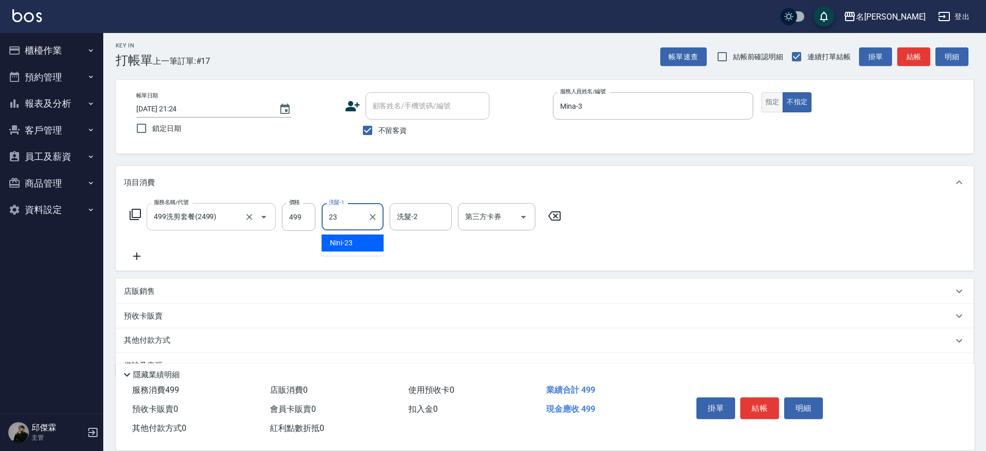
type input "Nini-23"
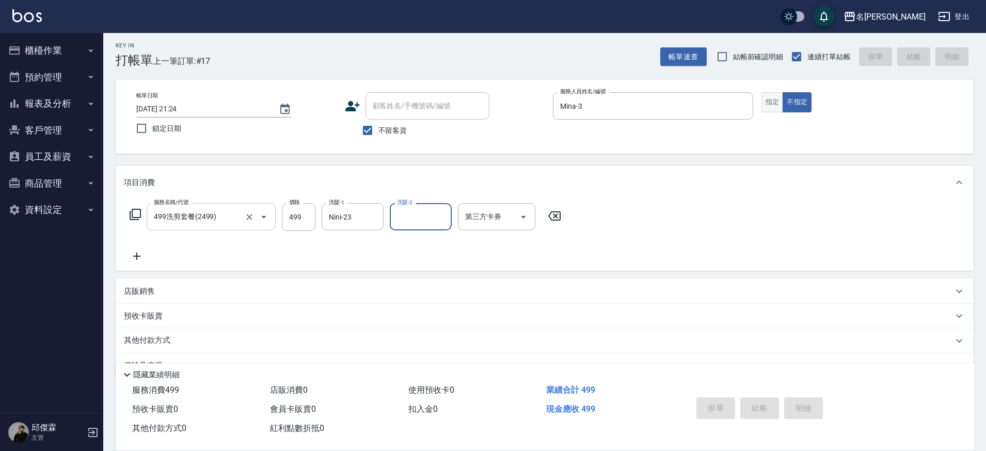
type input "[DATE] 21:25"
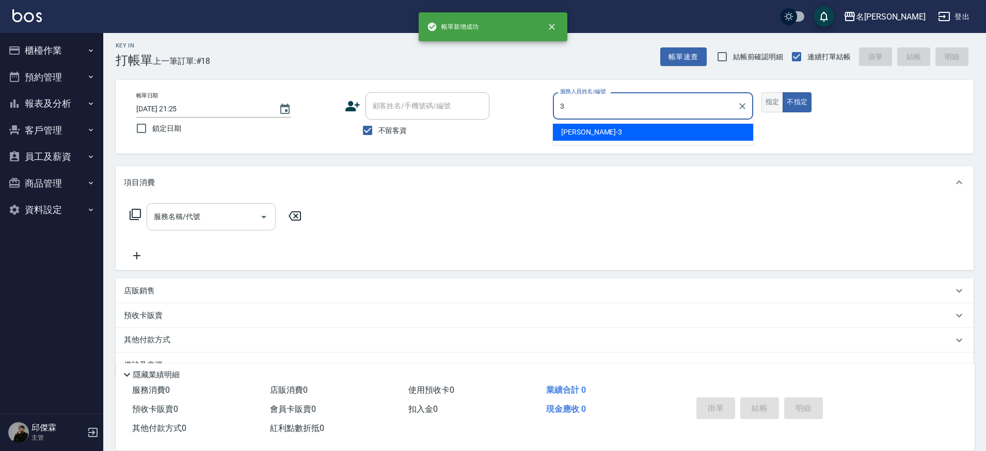
type input "Mina-3"
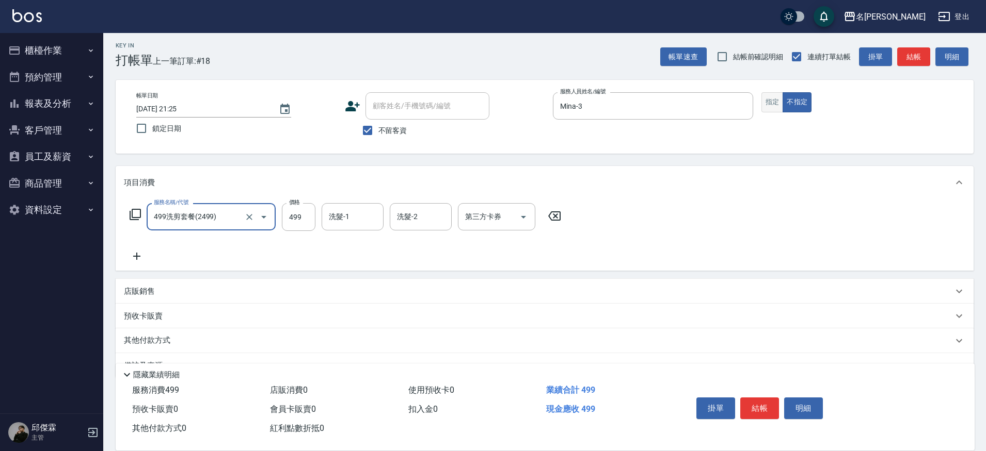
type input "499洗剪套餐(2499)"
type input "Nini-23"
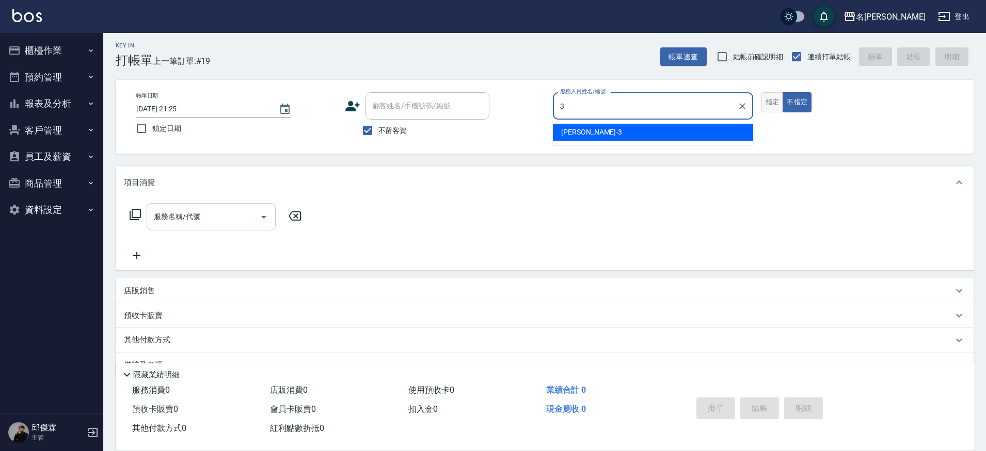
type input "Mina-3"
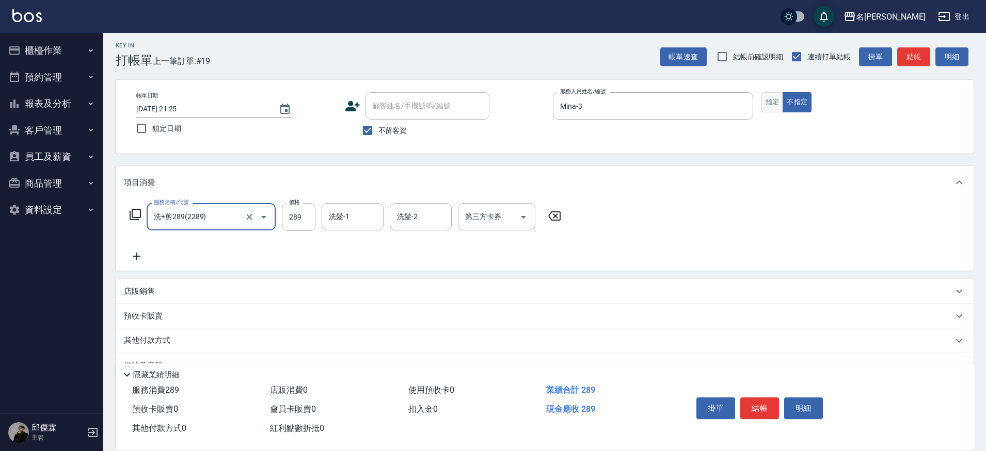
type input "洗+剪289(2289)"
type input "Nini-23"
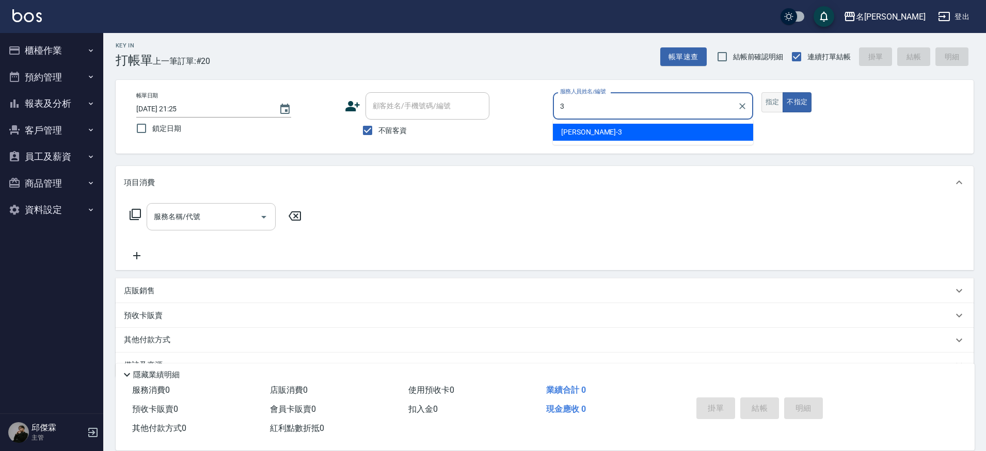
type input "Mina-3"
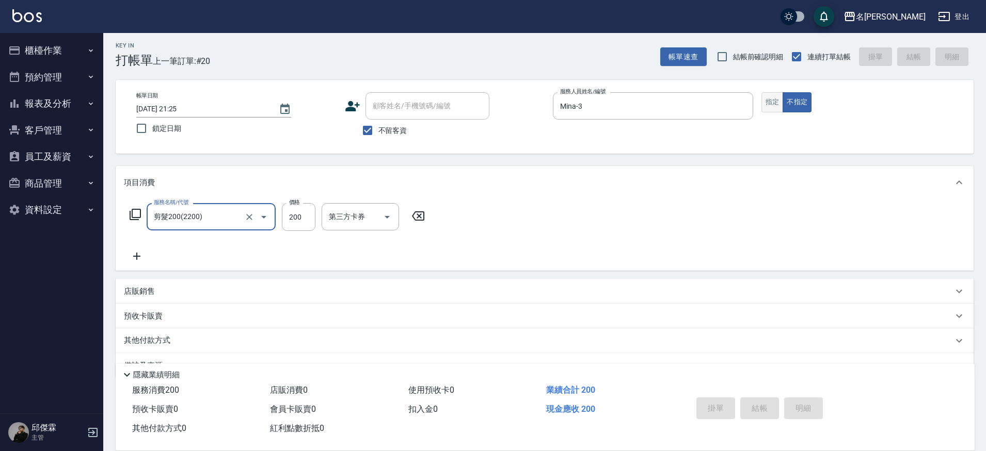
type input "剪髮200(2200)"
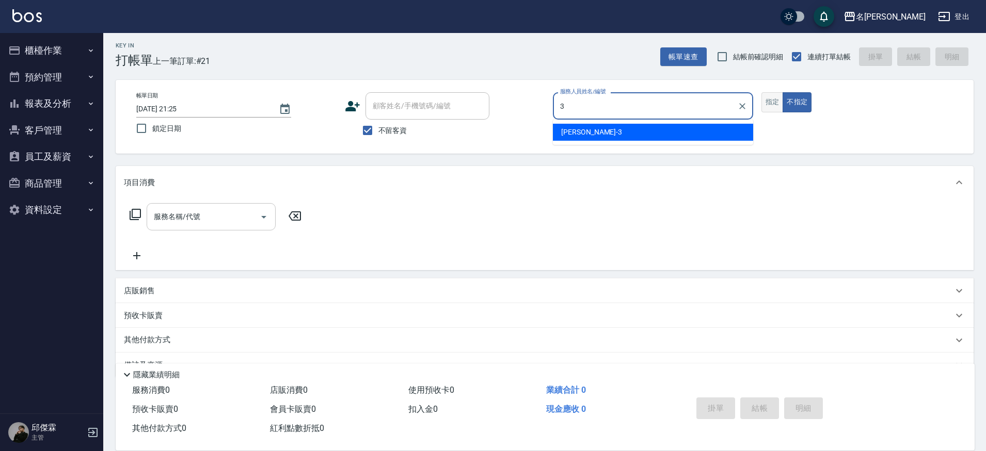
type input "Mina-3"
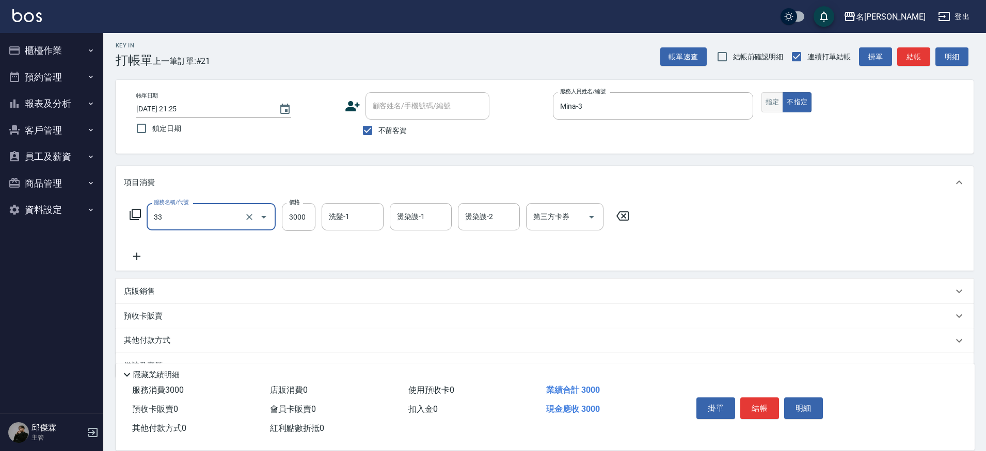
type input "燙髮C餐(33)"
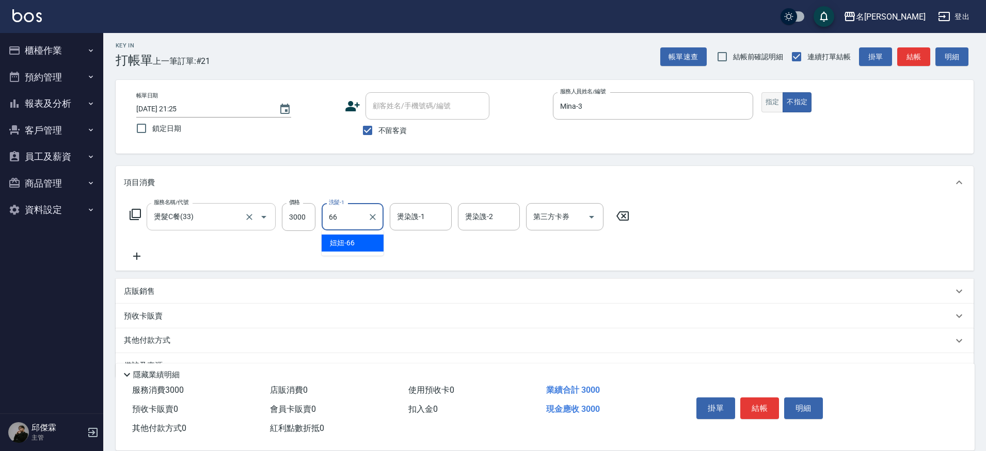
type input "妞妞-66"
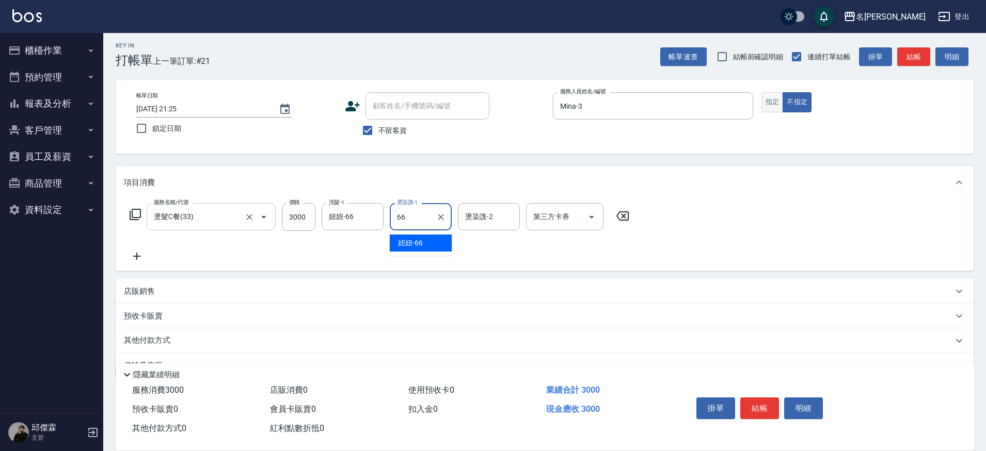
type input "妞妞-66"
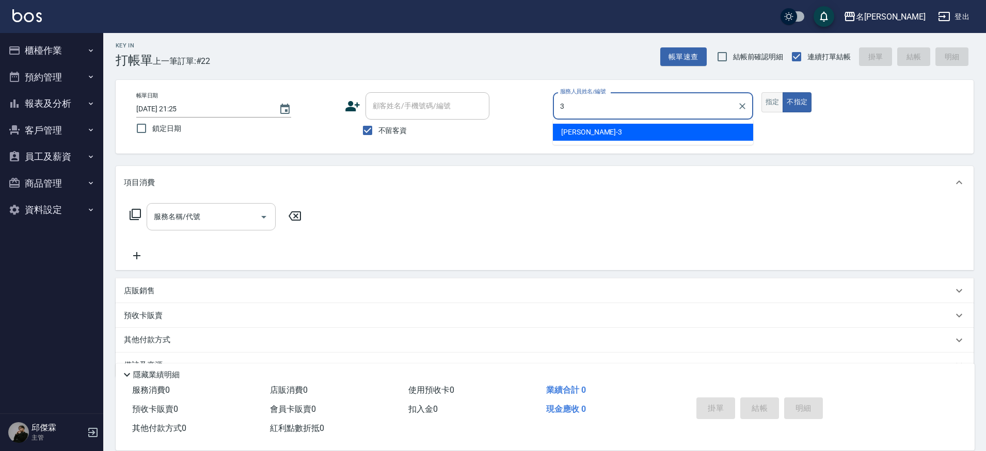
type input "Mina-3"
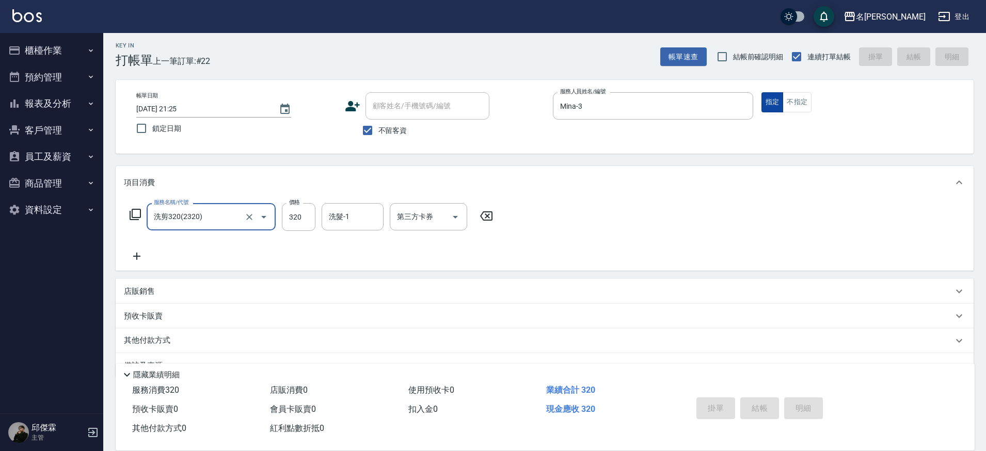
type input "洗剪320(2320)"
type input "[DATE] 21:26"
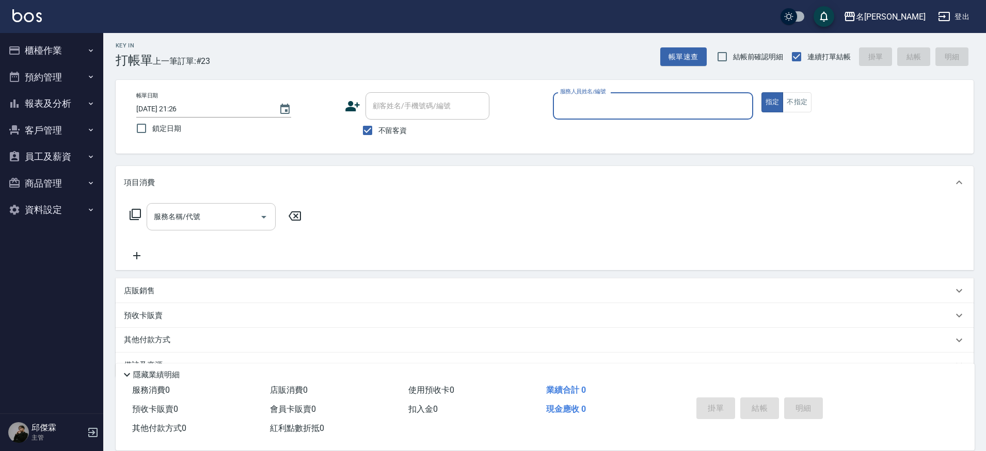
click at [49, 50] on button "櫃檯作業" at bounding box center [51, 50] width 95 height 27
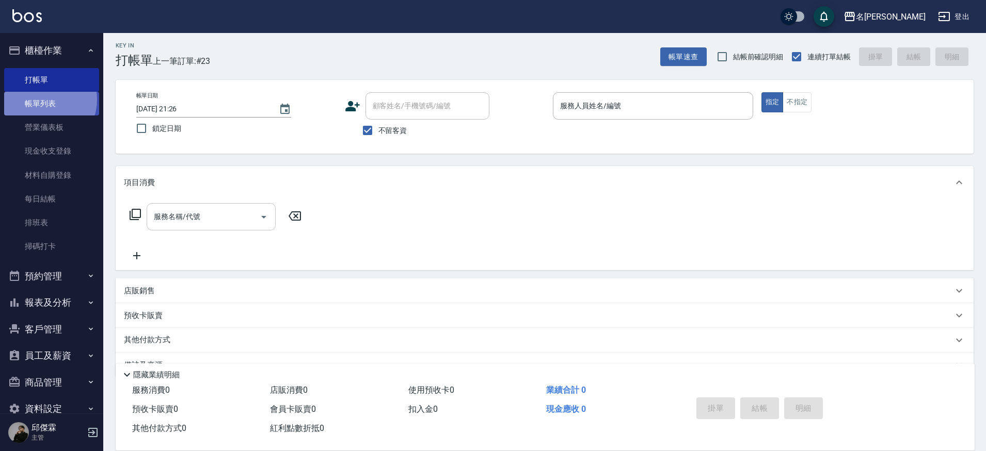
click at [41, 99] on link "帳單列表" at bounding box center [51, 104] width 95 height 24
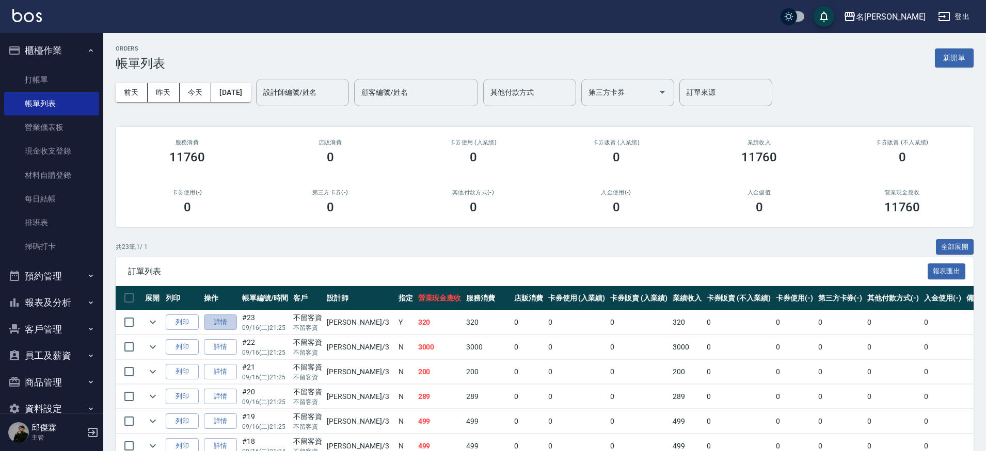
click at [227, 326] on link "詳情" at bounding box center [220, 323] width 33 height 16
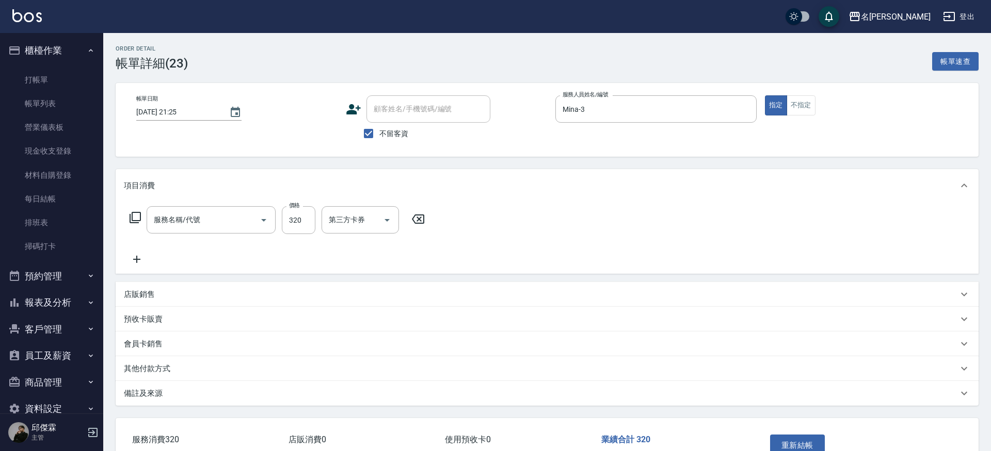
type input "[DATE] 21:25"
checkbox input "true"
type input "Mina-3"
type input "洗剪320(2320)"
click at [358, 221] on input "洗髮-1" at bounding box center [352, 220] width 53 height 18
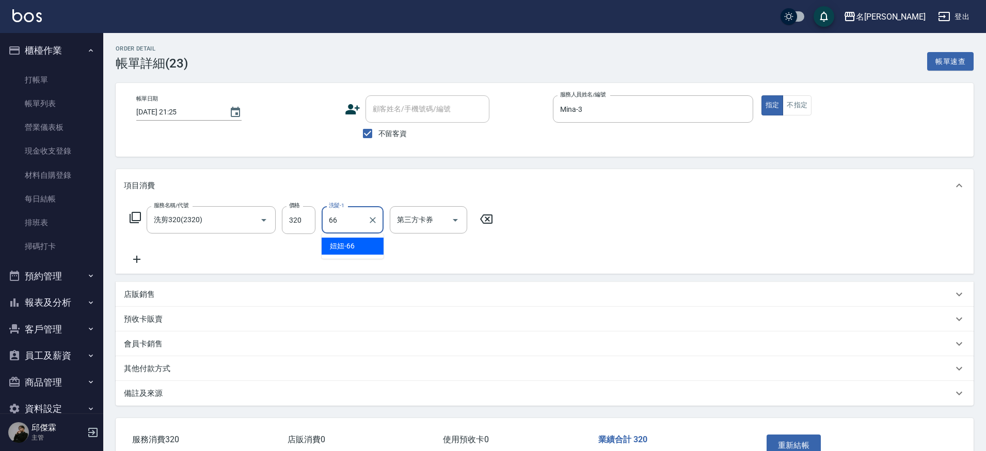
type input "妞妞-66"
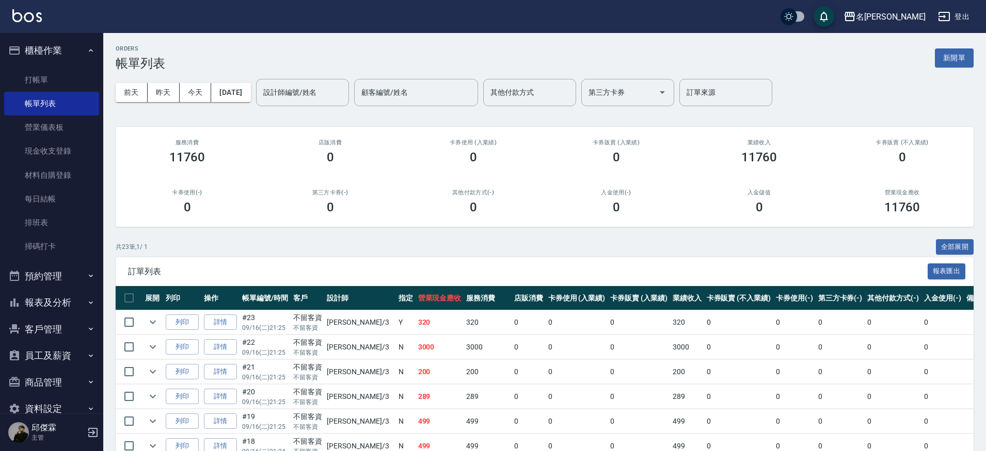
click at [42, 64] on ul "打帳單 帳單列表 營業儀表板 現金收支登錄 材料自購登錄 每日結帳 排班表 掃碼打卡" at bounding box center [51, 163] width 95 height 199
click at [43, 79] on link "打帳單" at bounding box center [51, 80] width 95 height 24
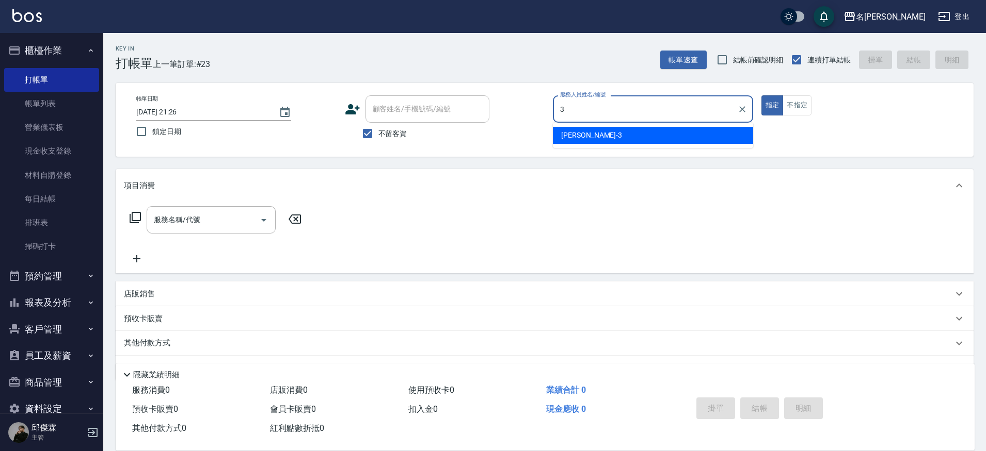
type input "Mina-3"
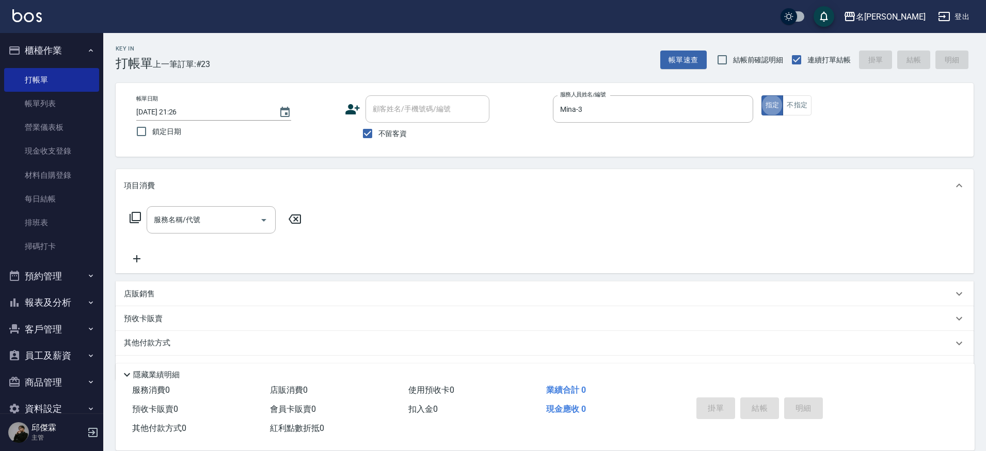
type button "true"
type input "剪髮200(2200)"
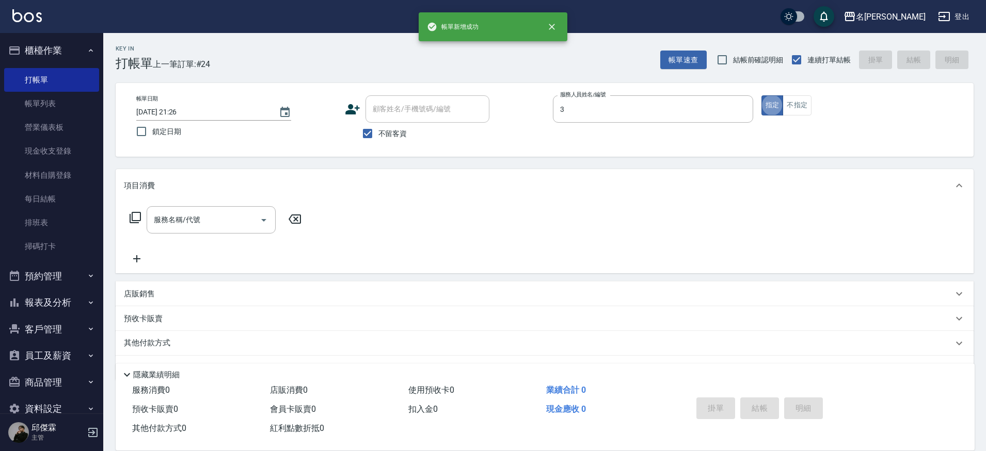
type input "Mina-3"
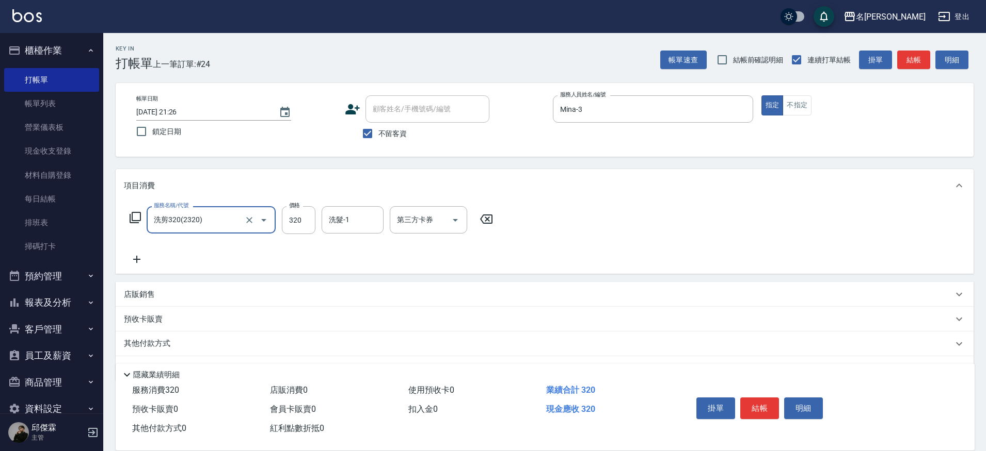
type input "洗剪320(2320)"
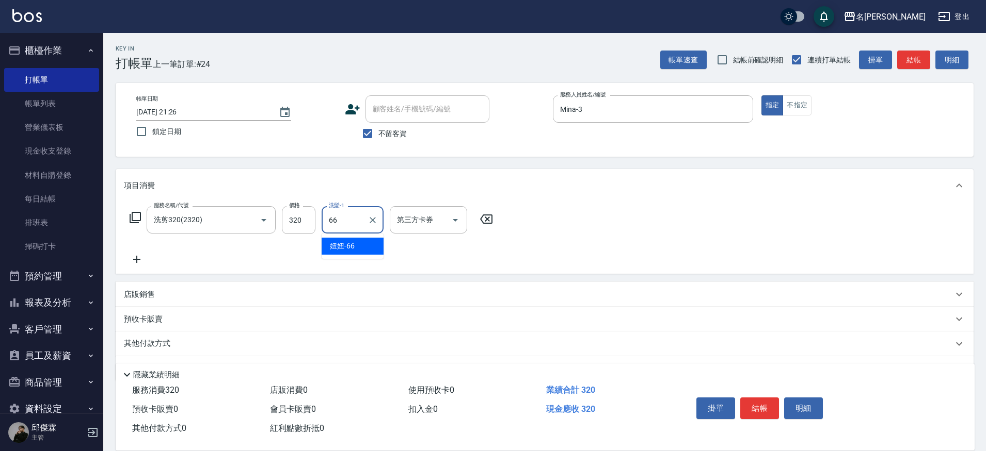
type input "妞妞-66"
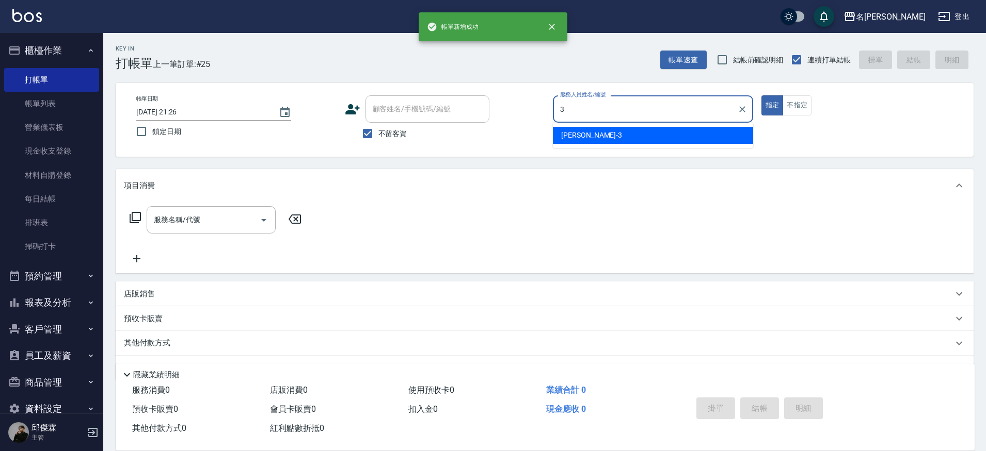
type input "Mina-3"
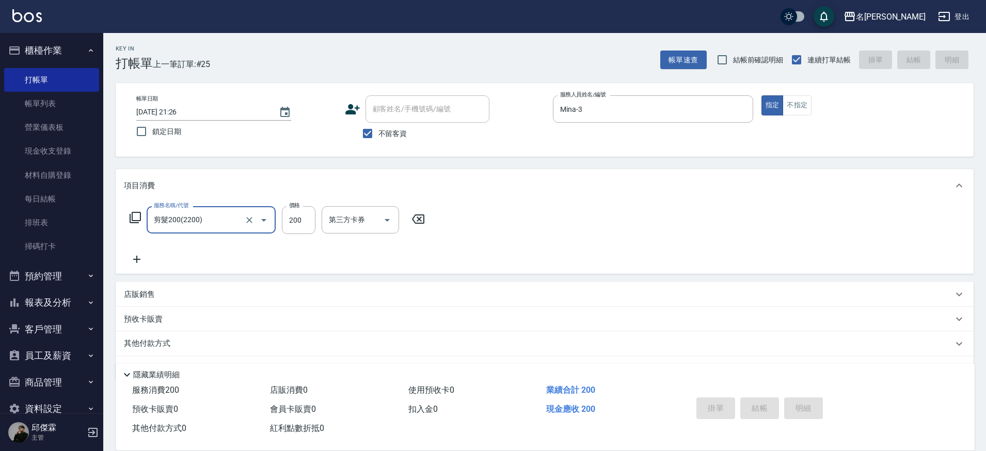
type input "剪髮200(2200)"
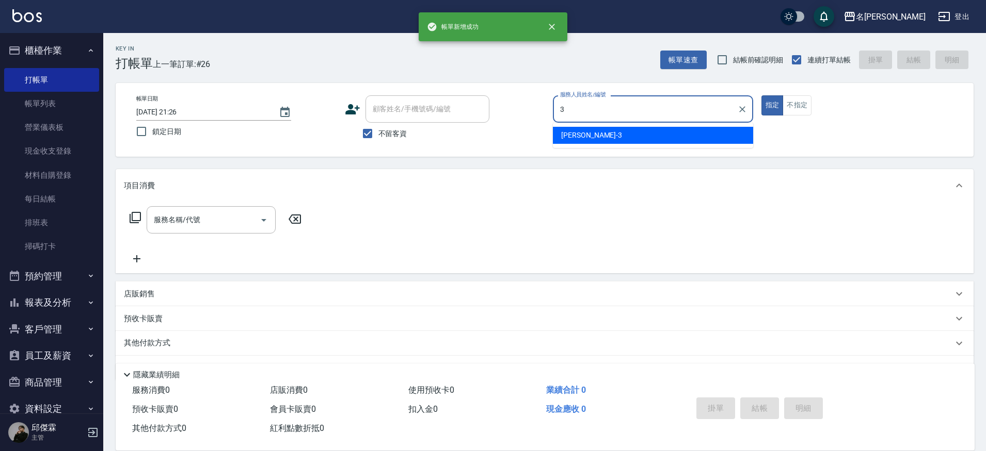
type input "Mina-3"
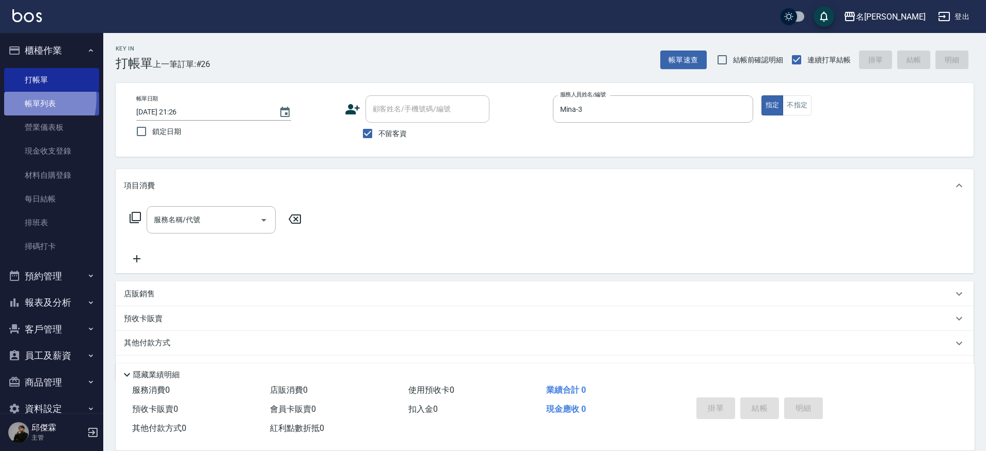
click at [24, 99] on link "帳單列表" at bounding box center [51, 104] width 95 height 24
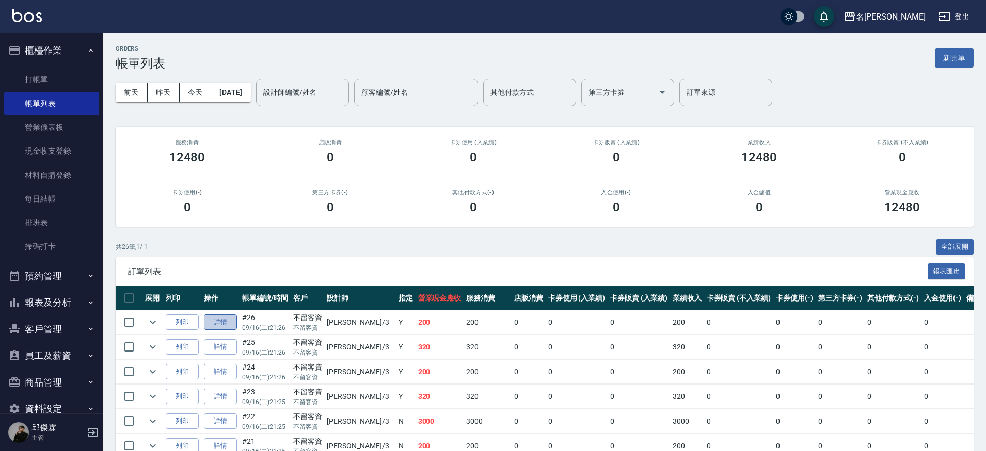
click at [211, 323] on link "詳情" at bounding box center [220, 323] width 33 height 16
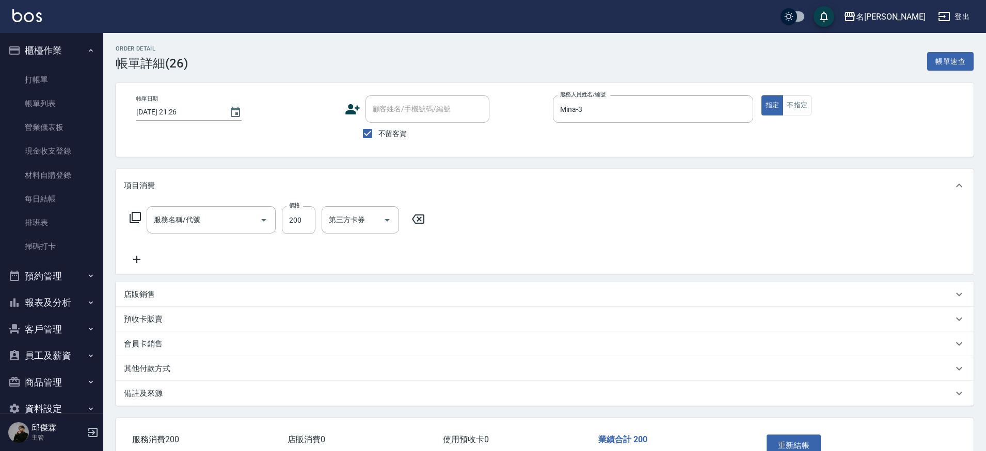
checkbox input "true"
type input "Mina-3"
type input "剪髮200(2200)"
click at [794, 107] on button "不指定" at bounding box center [796, 105] width 29 height 20
type button "false"
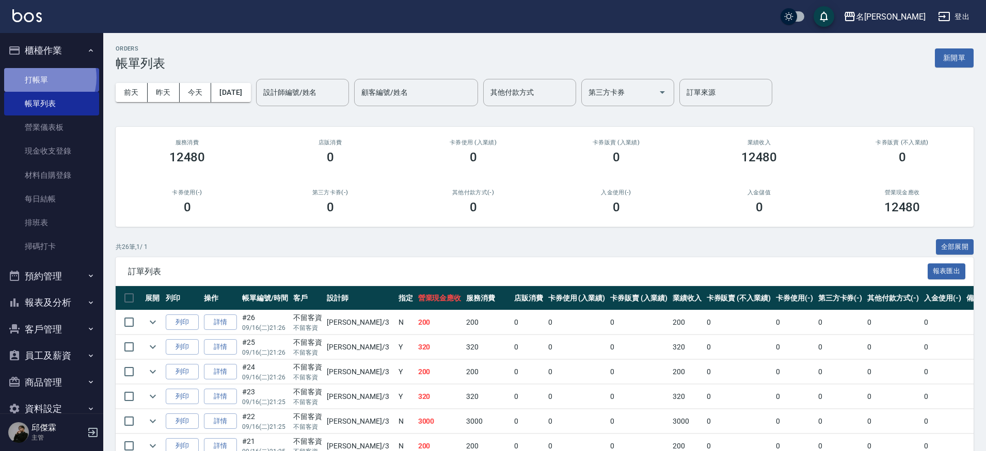
click at [38, 77] on link "打帳單" at bounding box center [51, 80] width 95 height 24
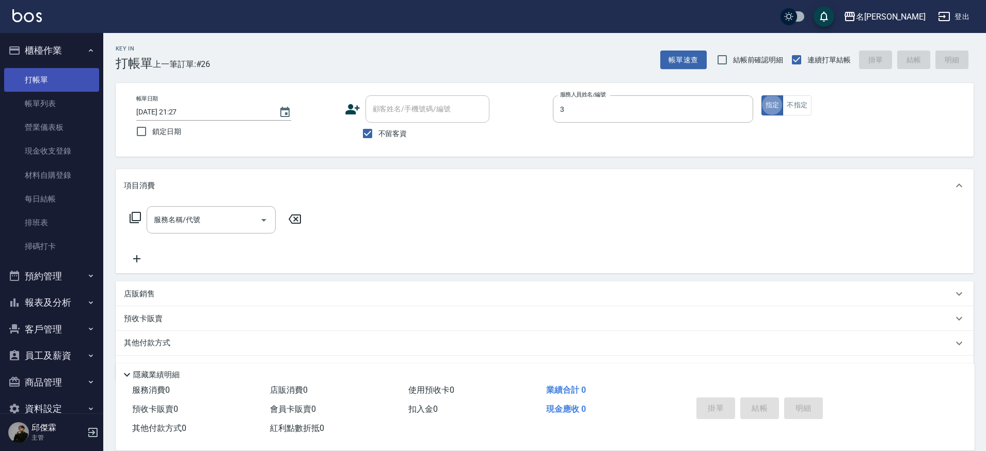
type input "Mina-3"
type button "true"
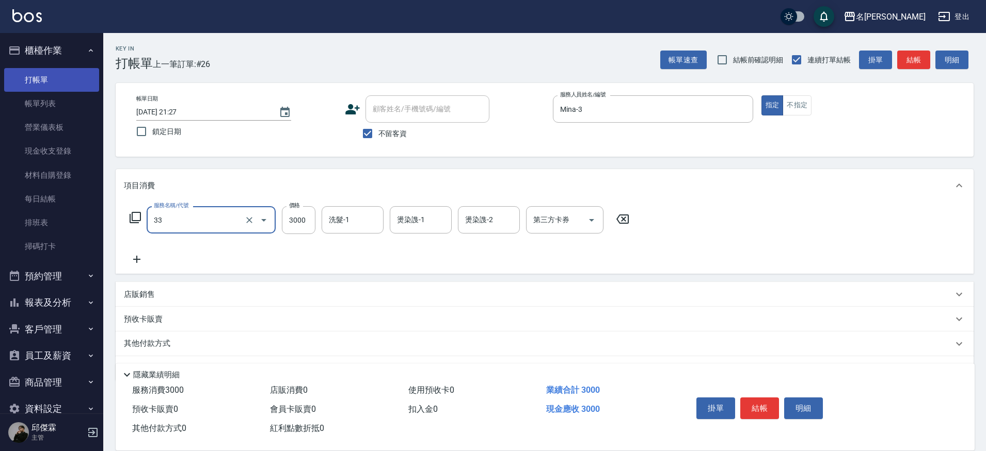
type input "燙髮C餐(33)"
type input "Nini-23"
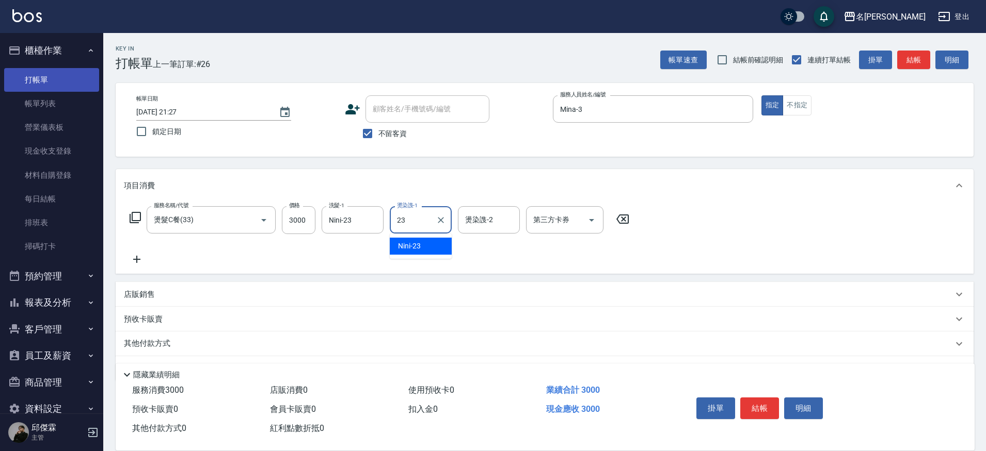
type input "Nini-23"
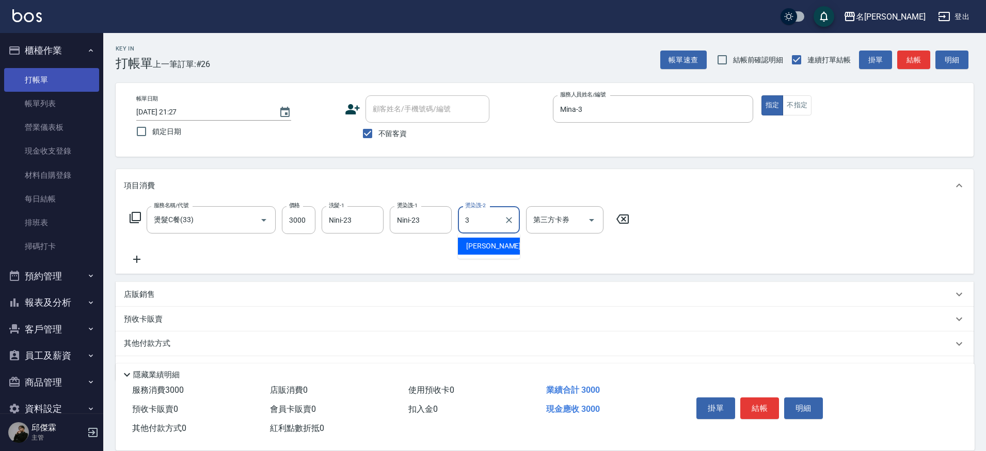
type input "Mina-3"
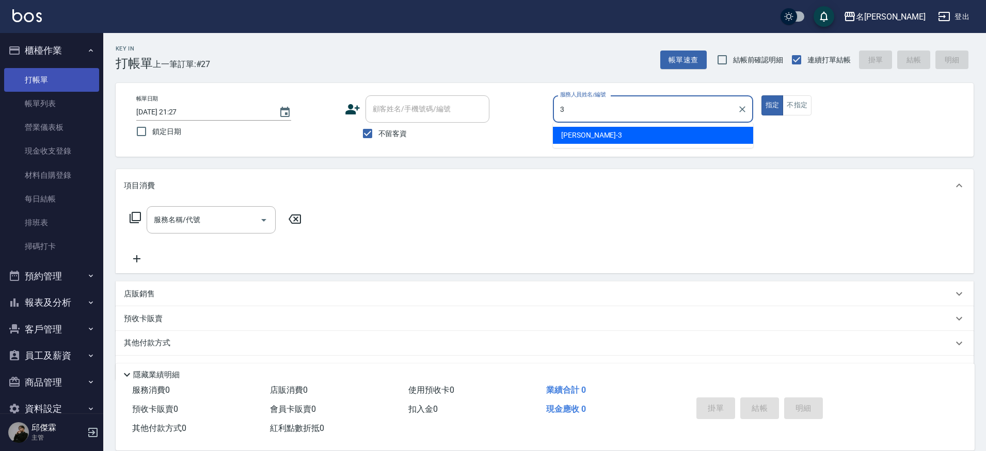
type input "Mina-3"
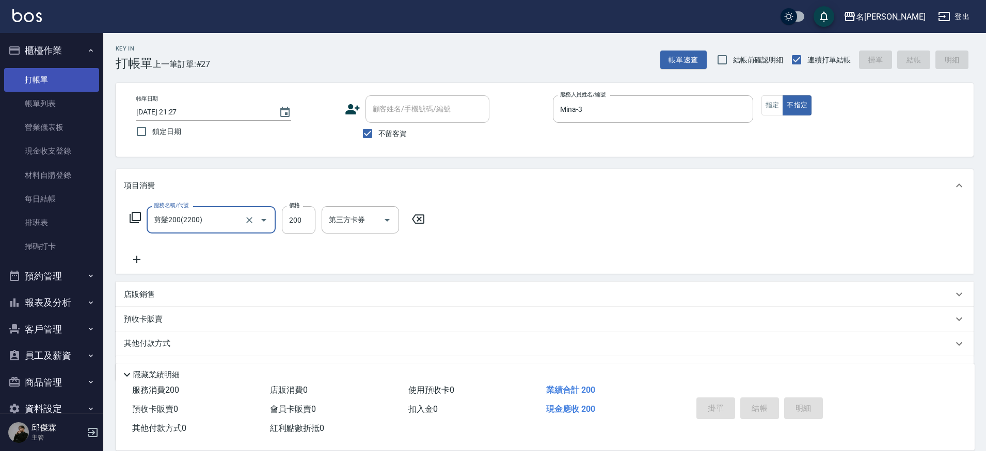
type input "剪髮200(2200)"
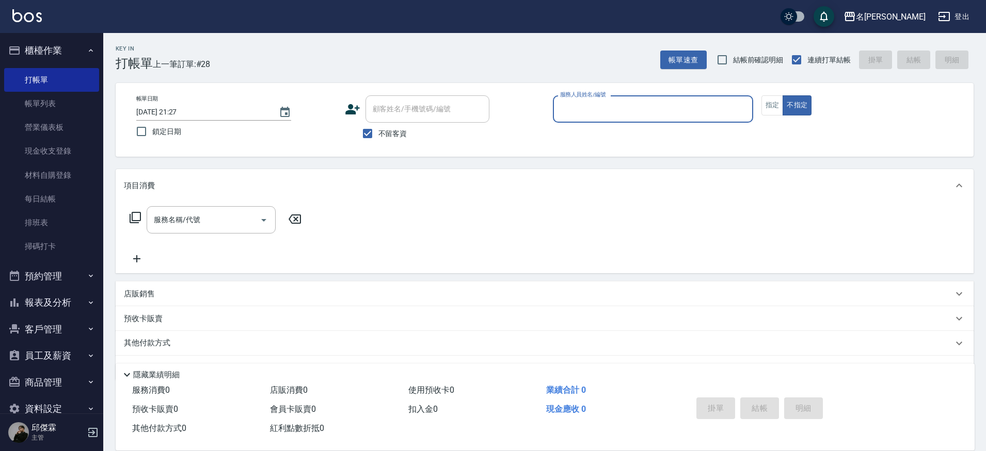
scroll to position [5, 0]
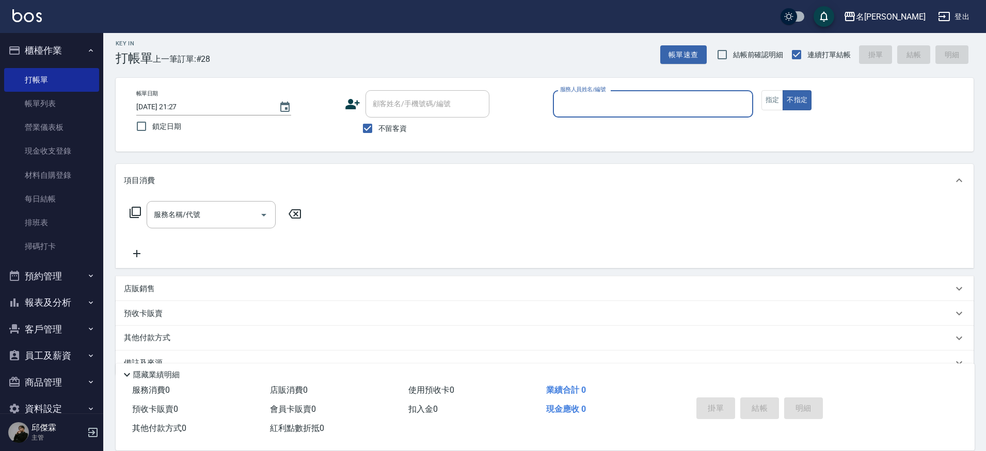
click at [73, 308] on button "報表及分析" at bounding box center [51, 302] width 95 height 27
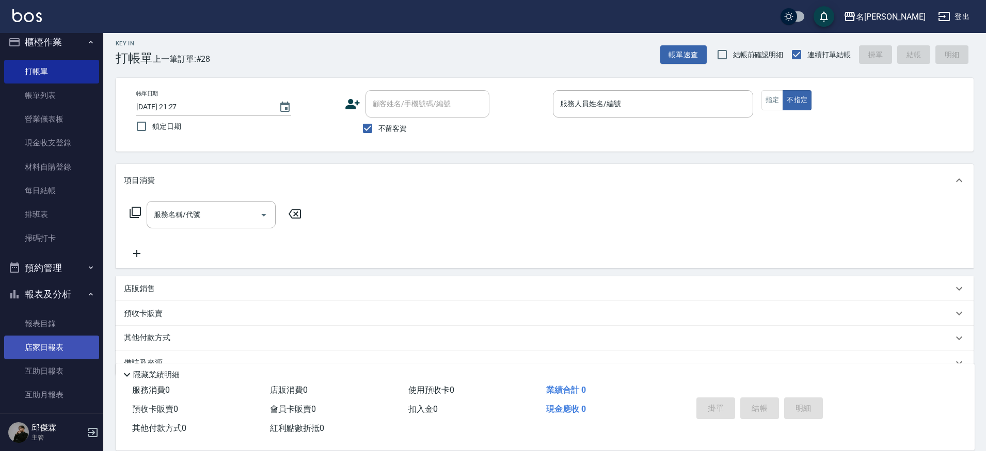
scroll to position [3, 0]
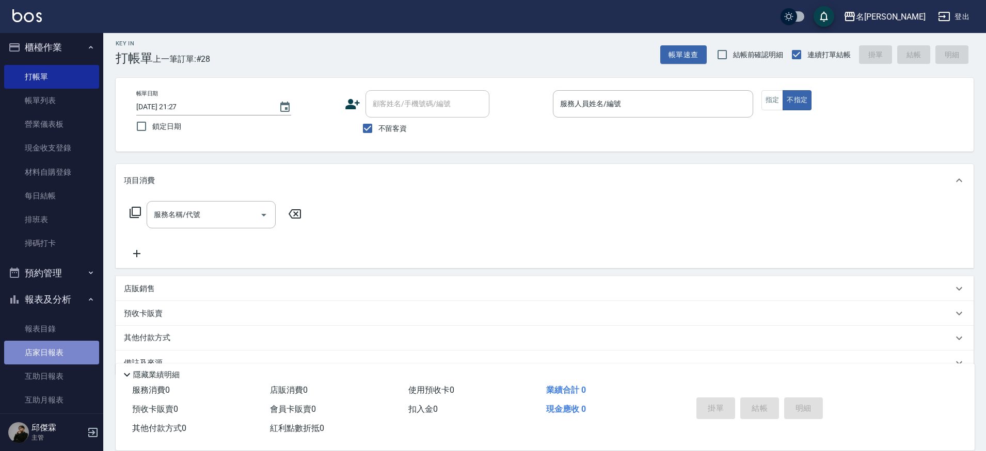
click at [65, 348] on link "店家日報表" at bounding box center [51, 353] width 95 height 24
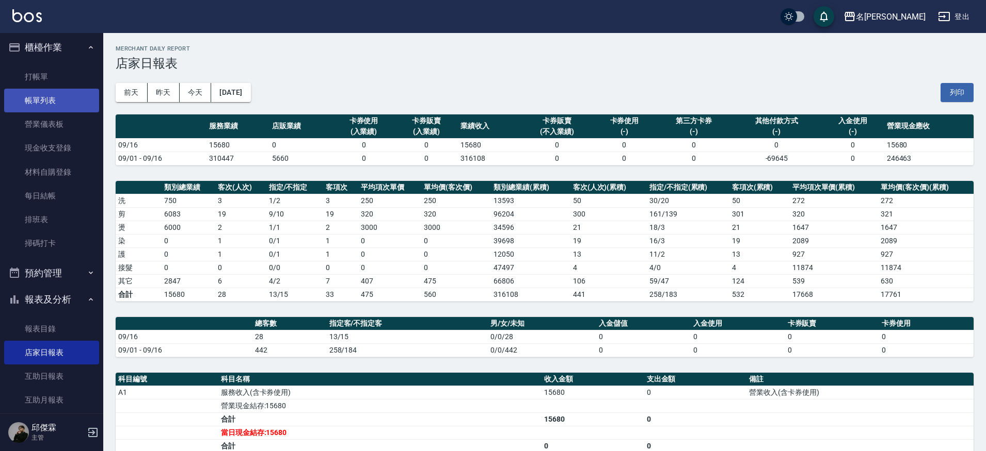
click at [52, 100] on link "帳單列表" at bounding box center [51, 101] width 95 height 24
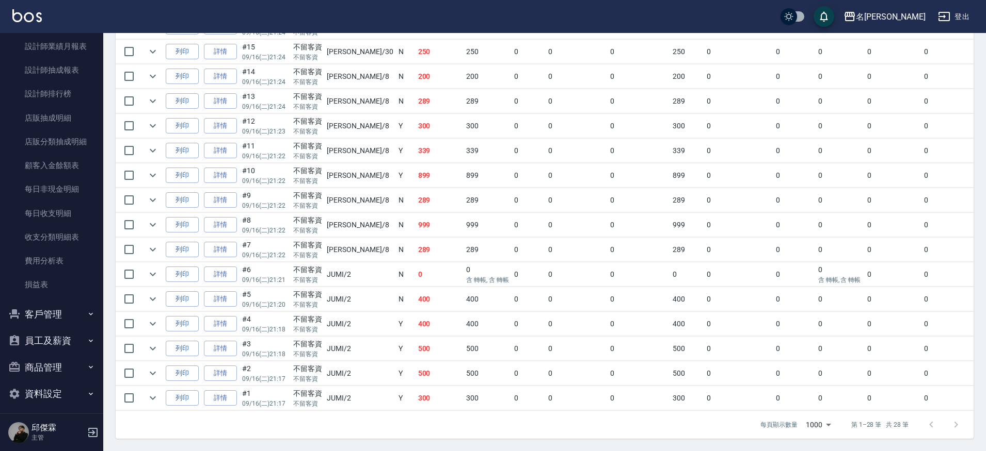
scroll to position [453, 0]
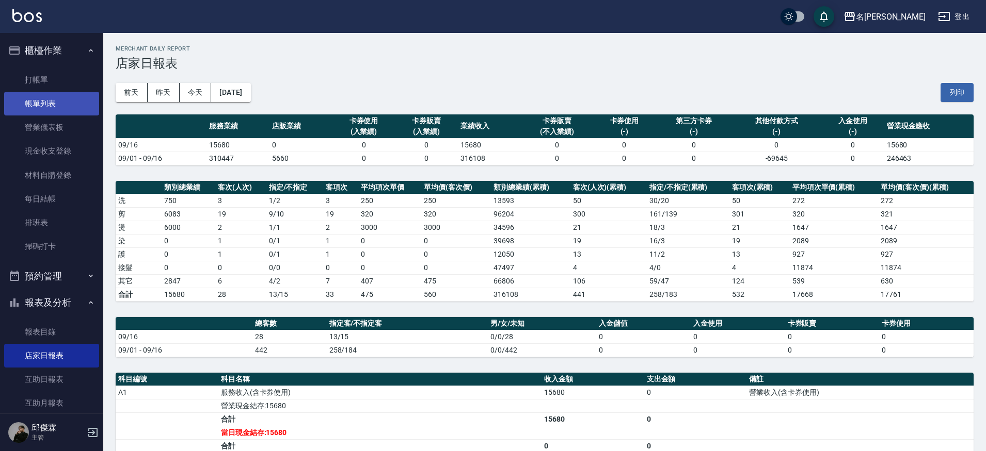
click at [50, 100] on link "帳單列表" at bounding box center [51, 104] width 95 height 24
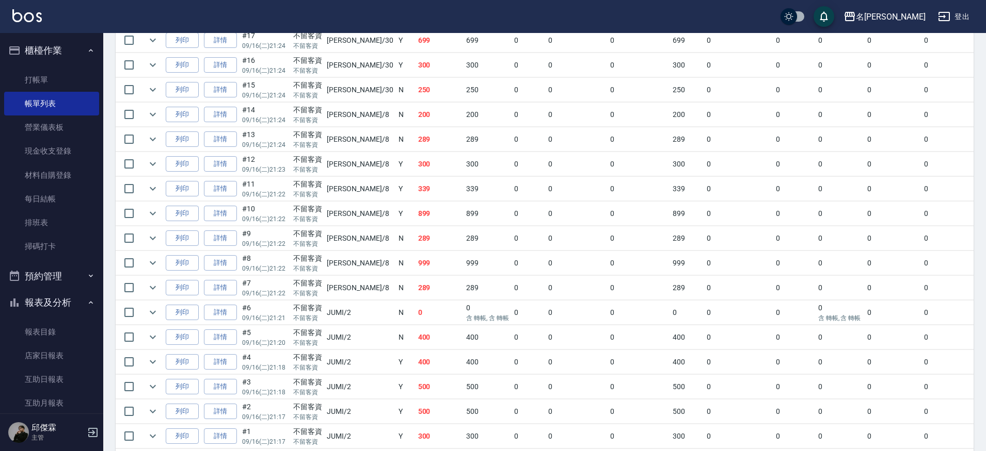
scroll to position [579, 0]
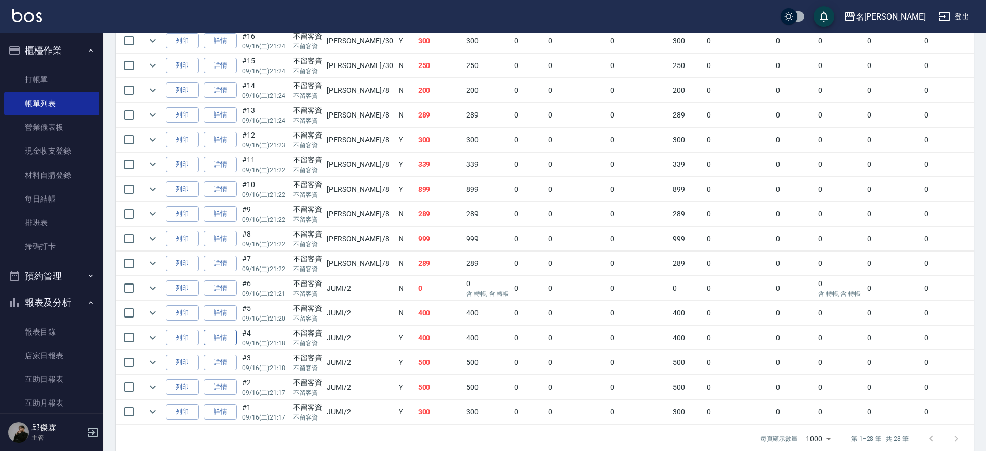
click at [212, 338] on link "詳情" at bounding box center [220, 338] width 33 height 16
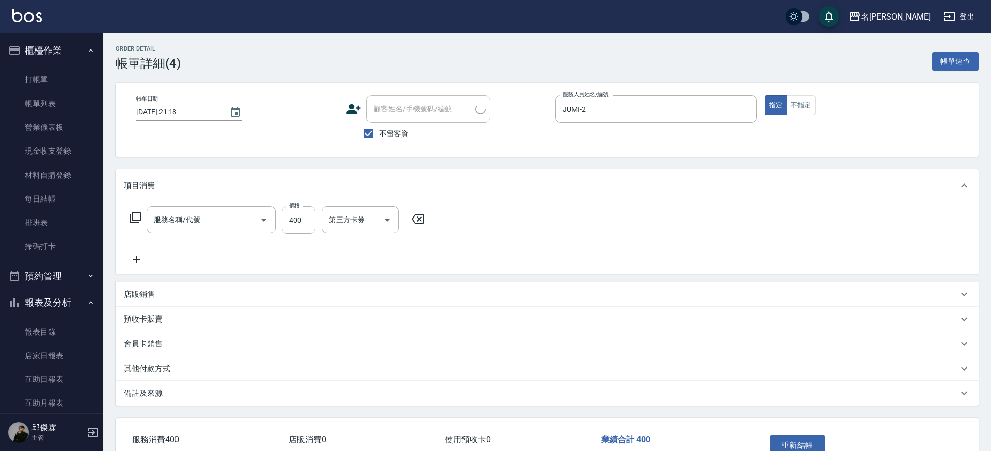
type input "[DATE] 21:18"
checkbox input "true"
type input "JUMI-2"
type input "499洗剪套餐(2499)"
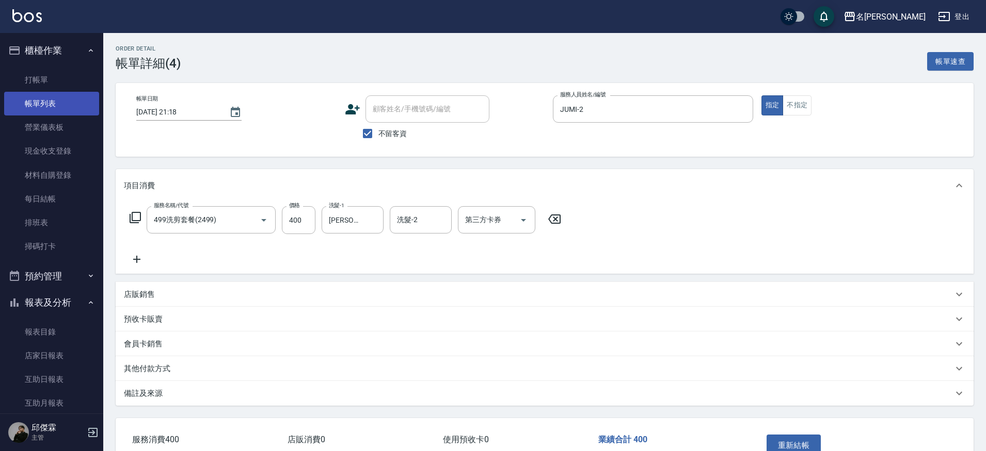
click at [56, 107] on link "帳單列表" at bounding box center [51, 104] width 95 height 24
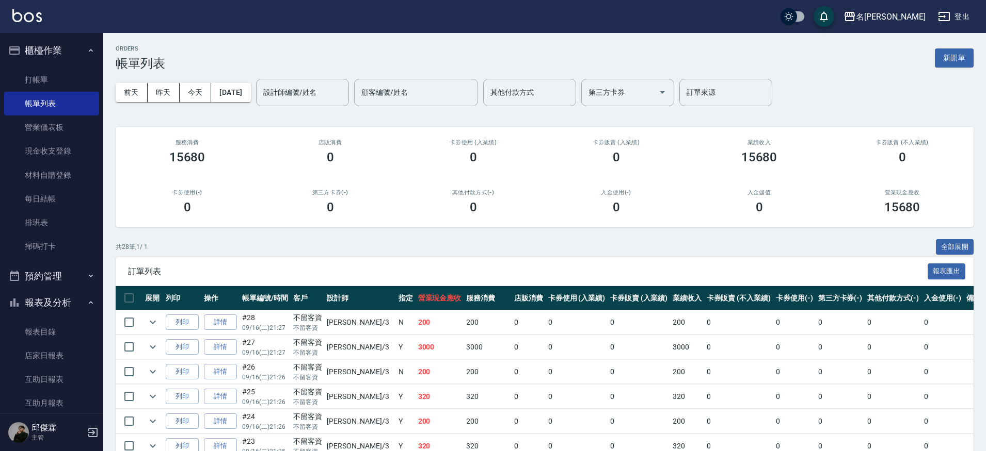
scroll to position [600, 0]
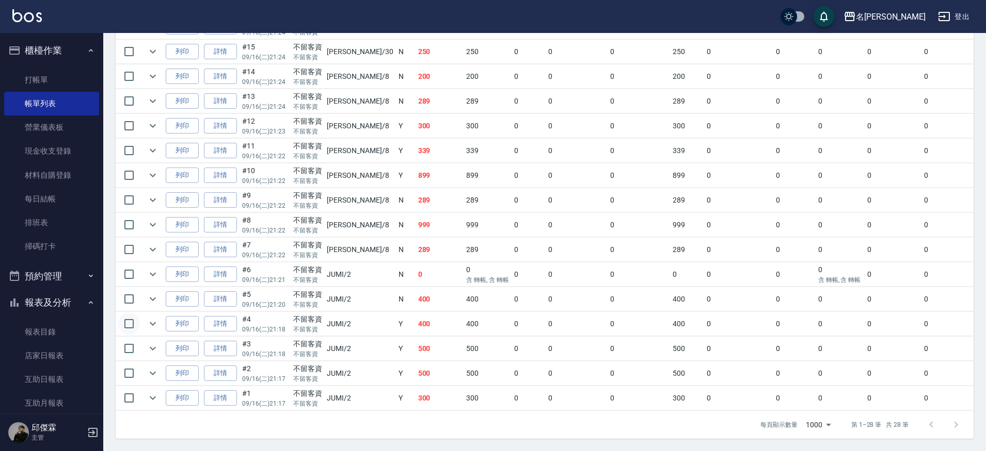
click at [132, 318] on input "checkbox" at bounding box center [129, 324] width 22 height 22
checkbox input "true"
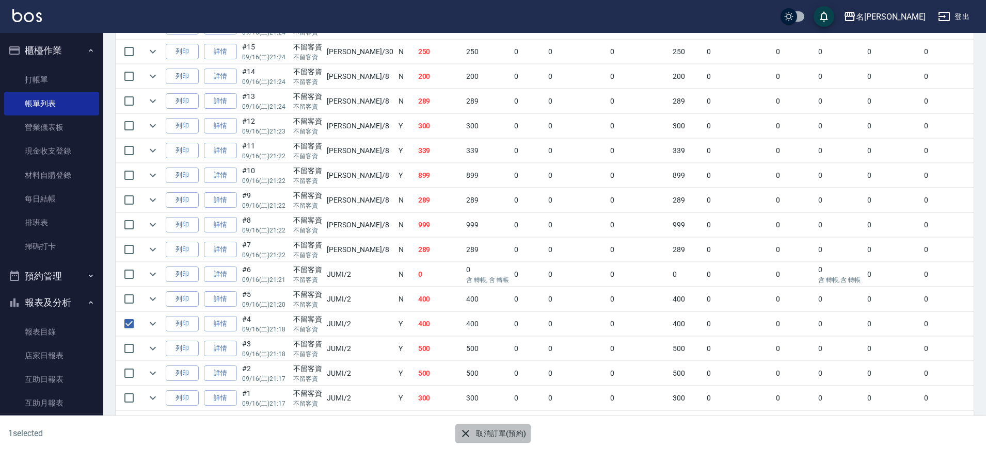
click at [489, 434] on button "取消訂單(預約)" at bounding box center [492, 434] width 75 height 19
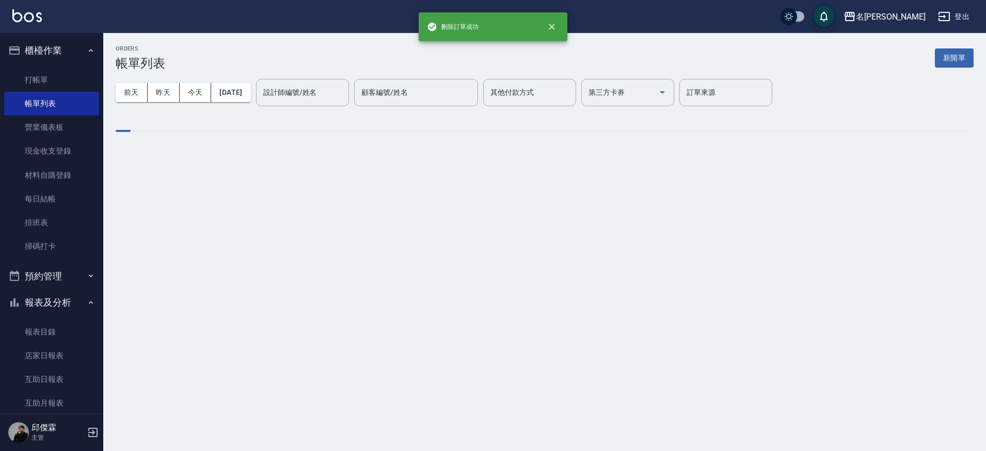
scroll to position [0, 0]
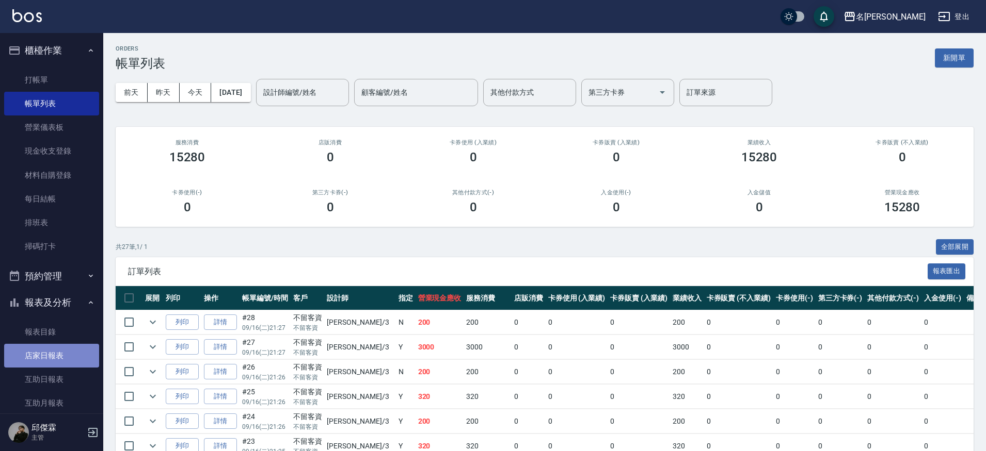
click at [58, 345] on link "店家日報表" at bounding box center [51, 356] width 95 height 24
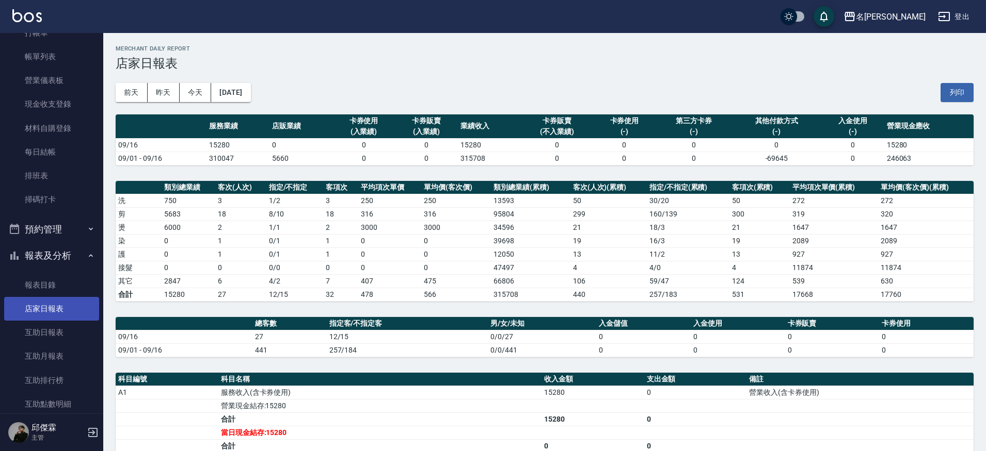
scroll to position [43, 0]
